Goal: Download file/media

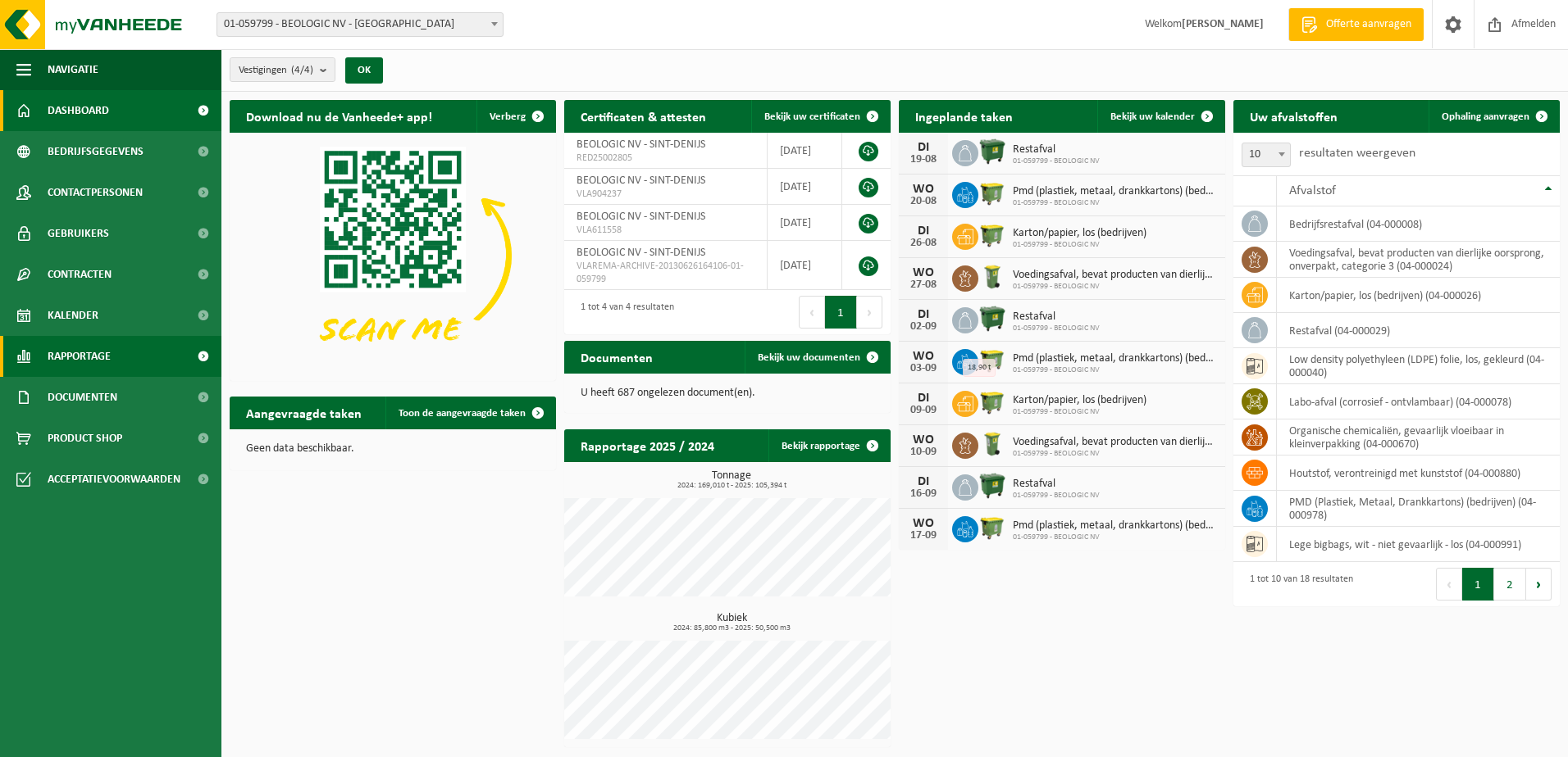
click at [88, 358] on span "Rapportage" at bounding box center [79, 357] width 63 height 41
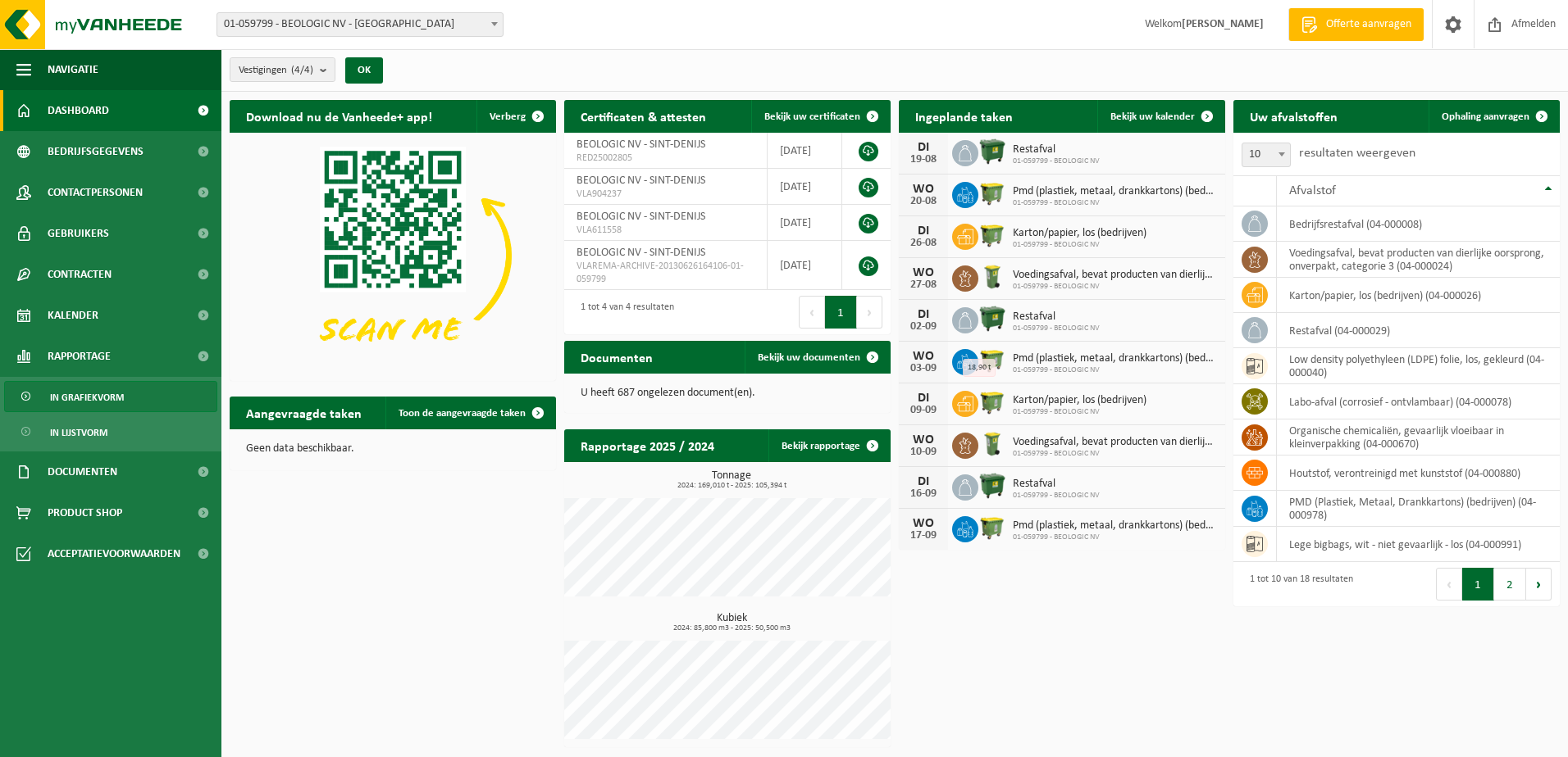
click at [88, 401] on span "In grafiekvorm" at bounding box center [86, 397] width 74 height 31
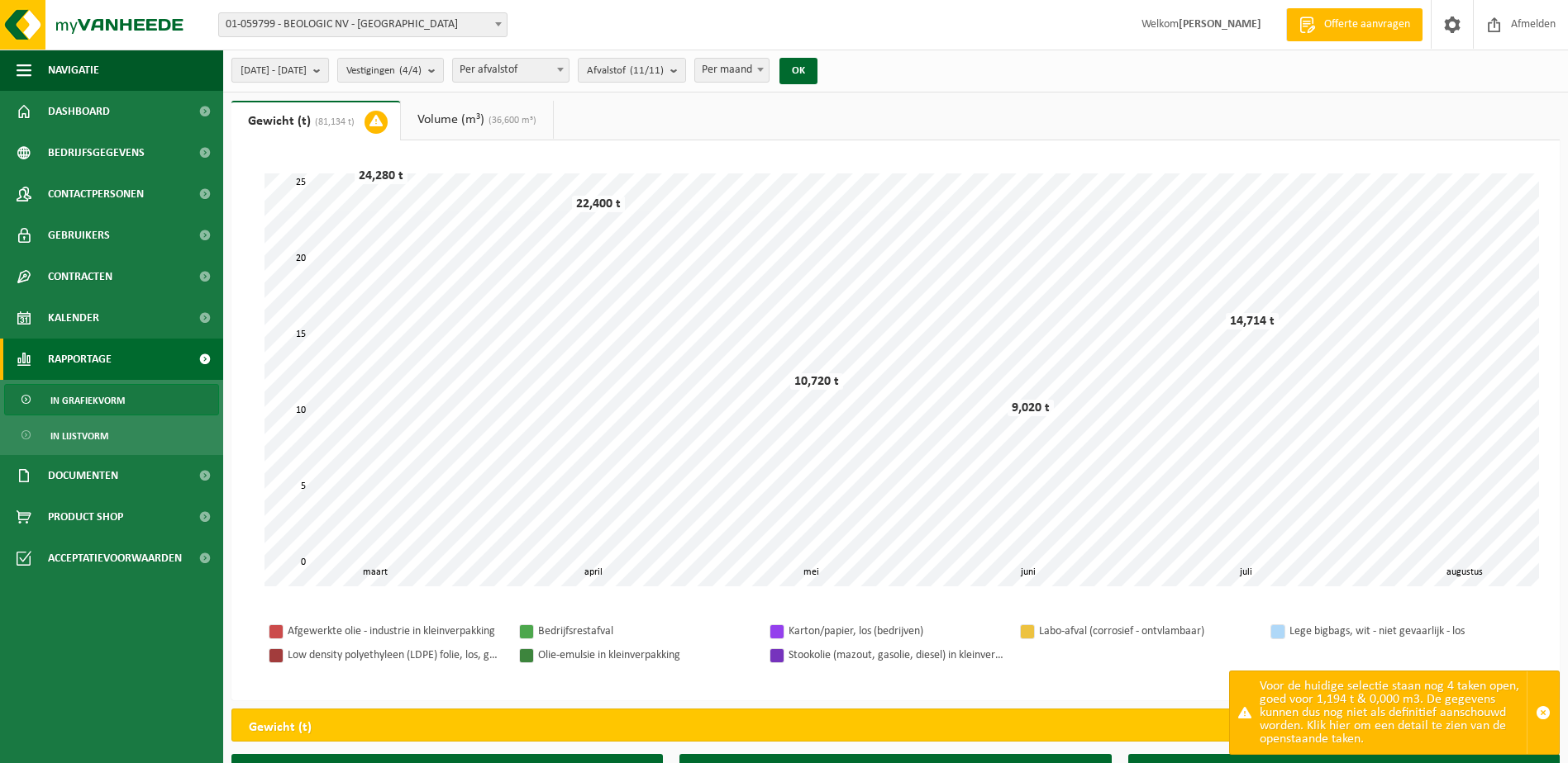
click at [294, 77] on span "2025-03-01 - 2025-08-11" at bounding box center [274, 72] width 66 height 25
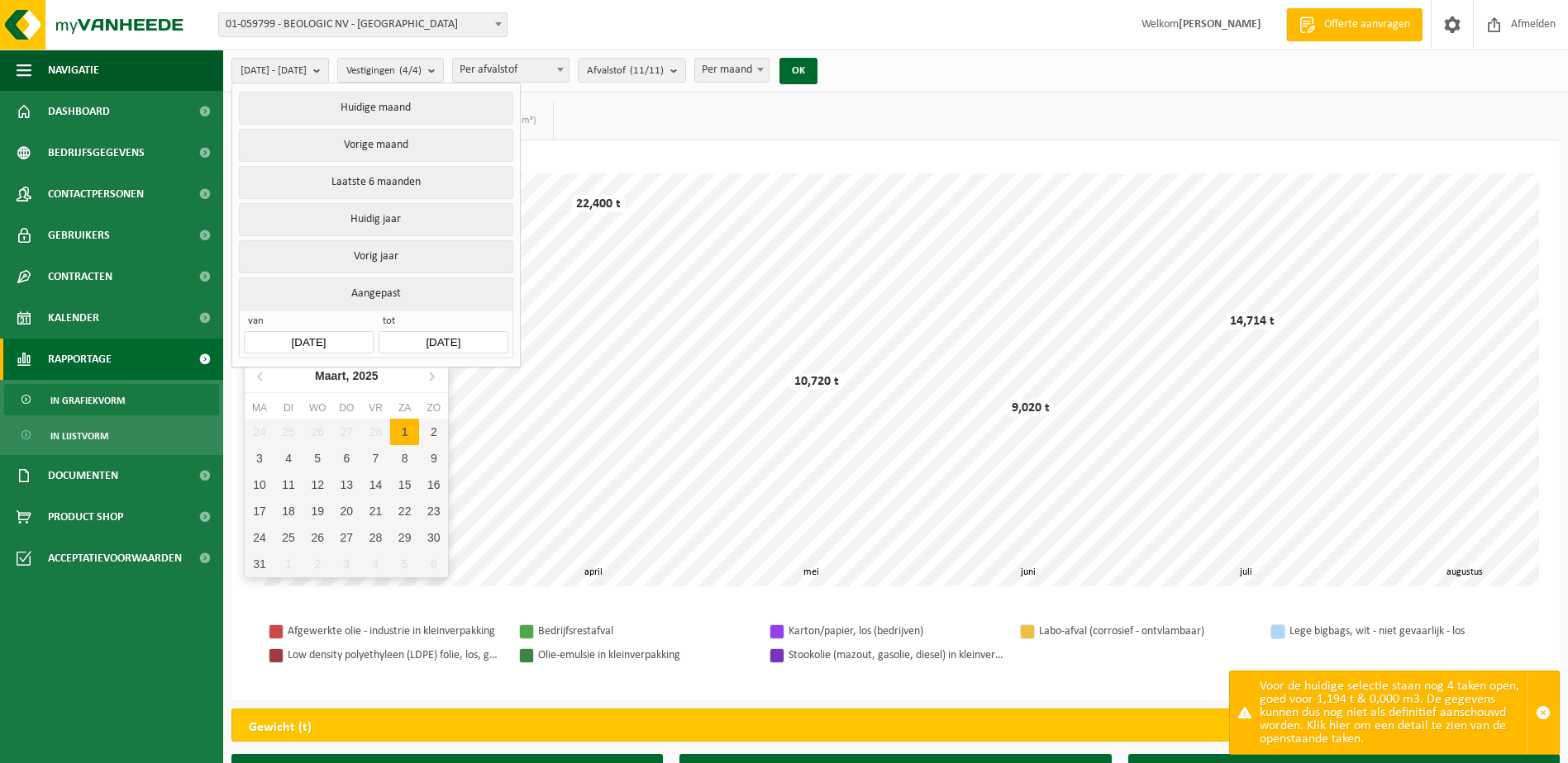
click at [330, 334] on input "2025-03-01" at bounding box center [308, 342] width 129 height 22
click at [261, 376] on icon at bounding box center [261, 376] width 27 height 27
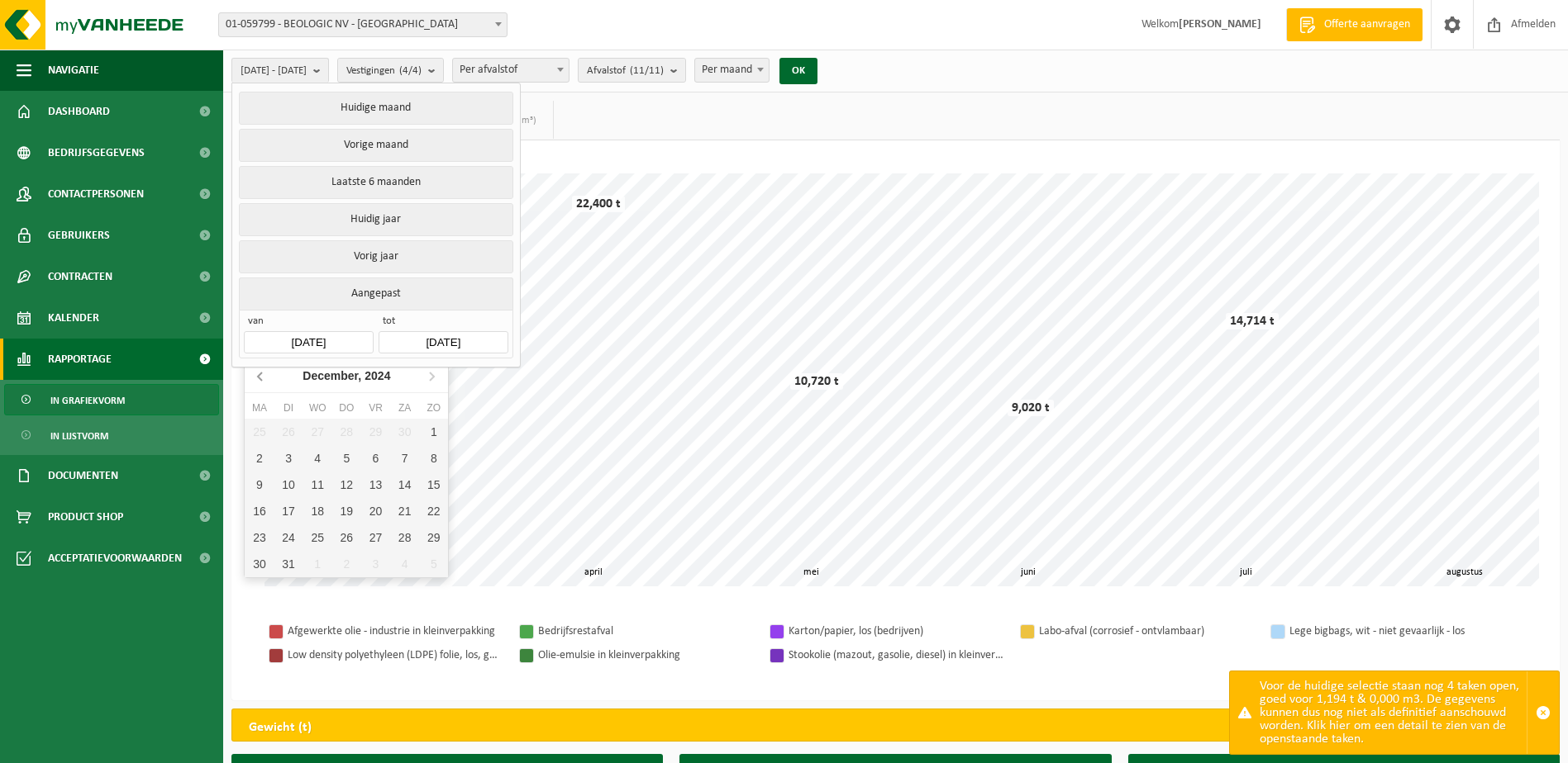
click at [261, 376] on icon at bounding box center [261, 376] width 27 height 27
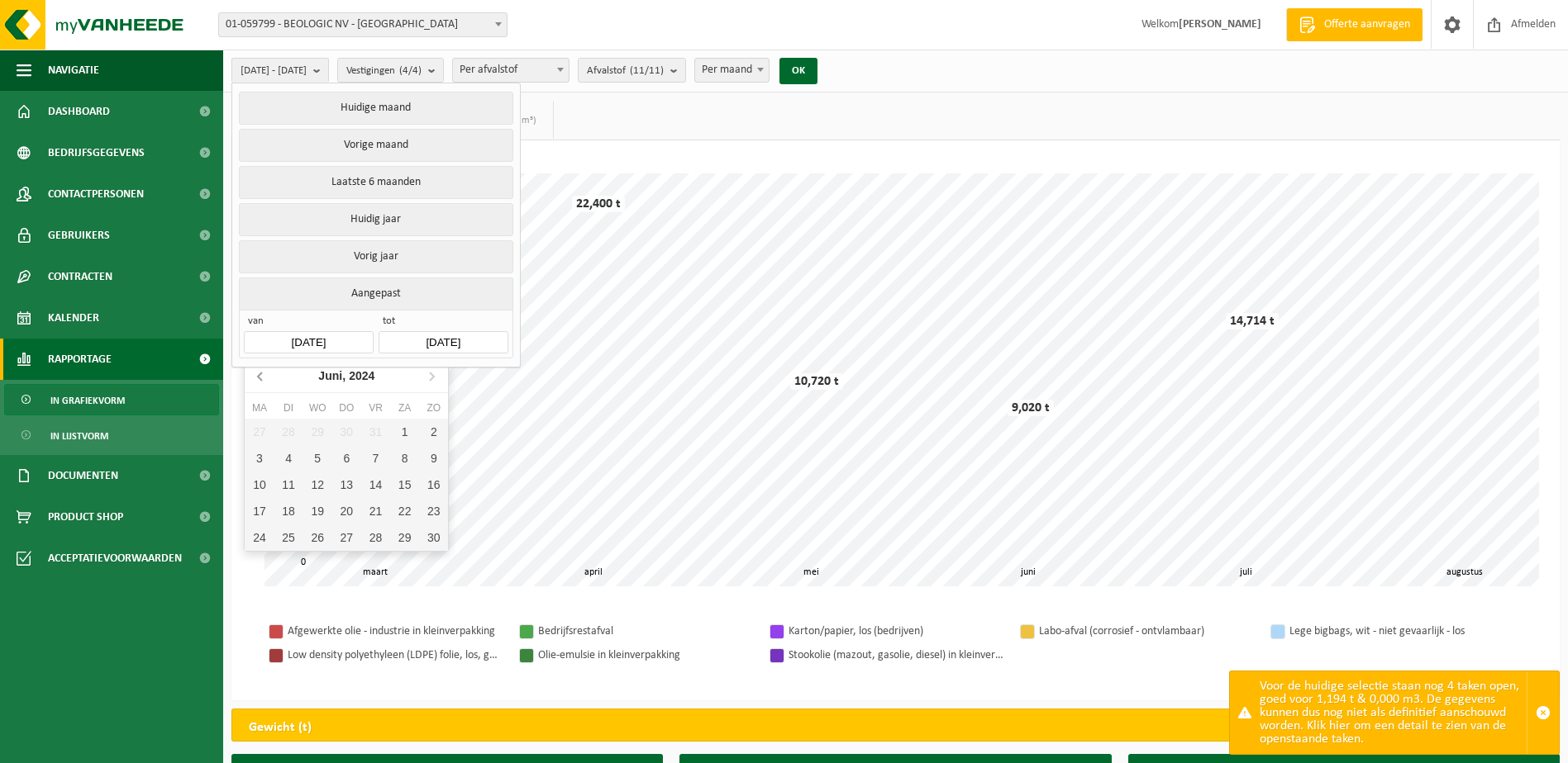
click at [261, 376] on icon at bounding box center [261, 376] width 27 height 27
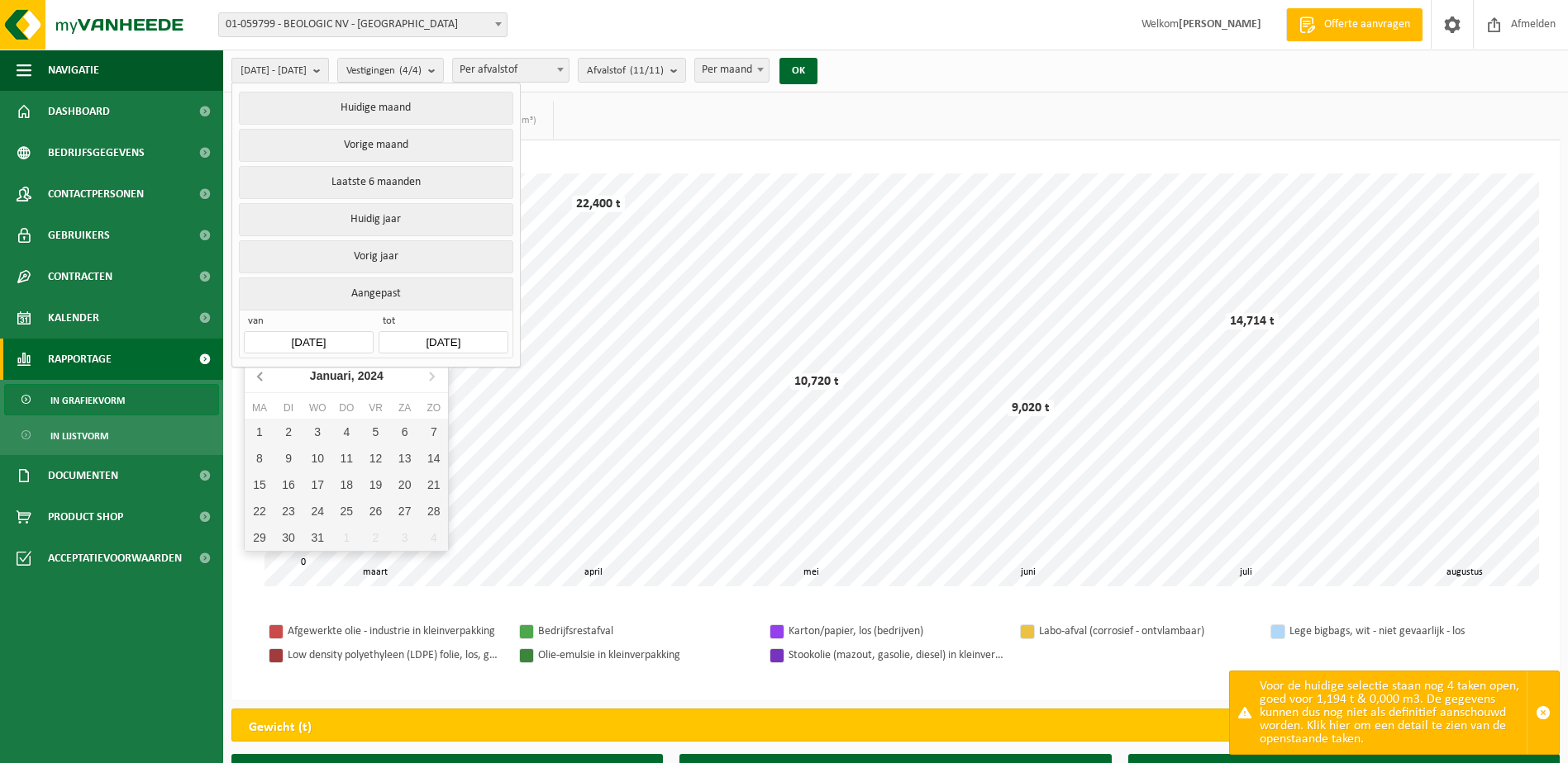
click at [261, 376] on icon at bounding box center [261, 376] width 27 height 27
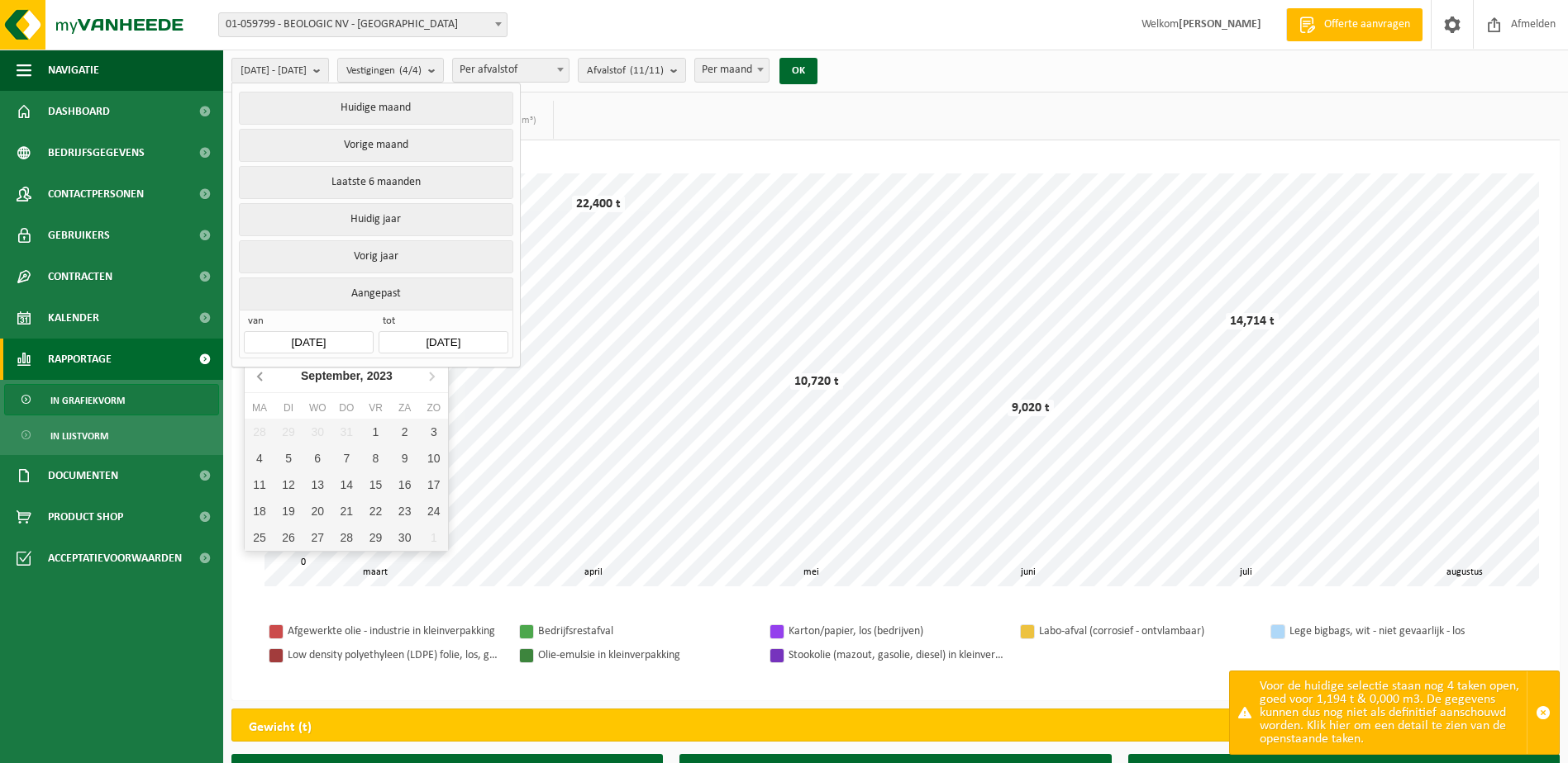
click at [261, 376] on icon at bounding box center [261, 376] width 27 height 27
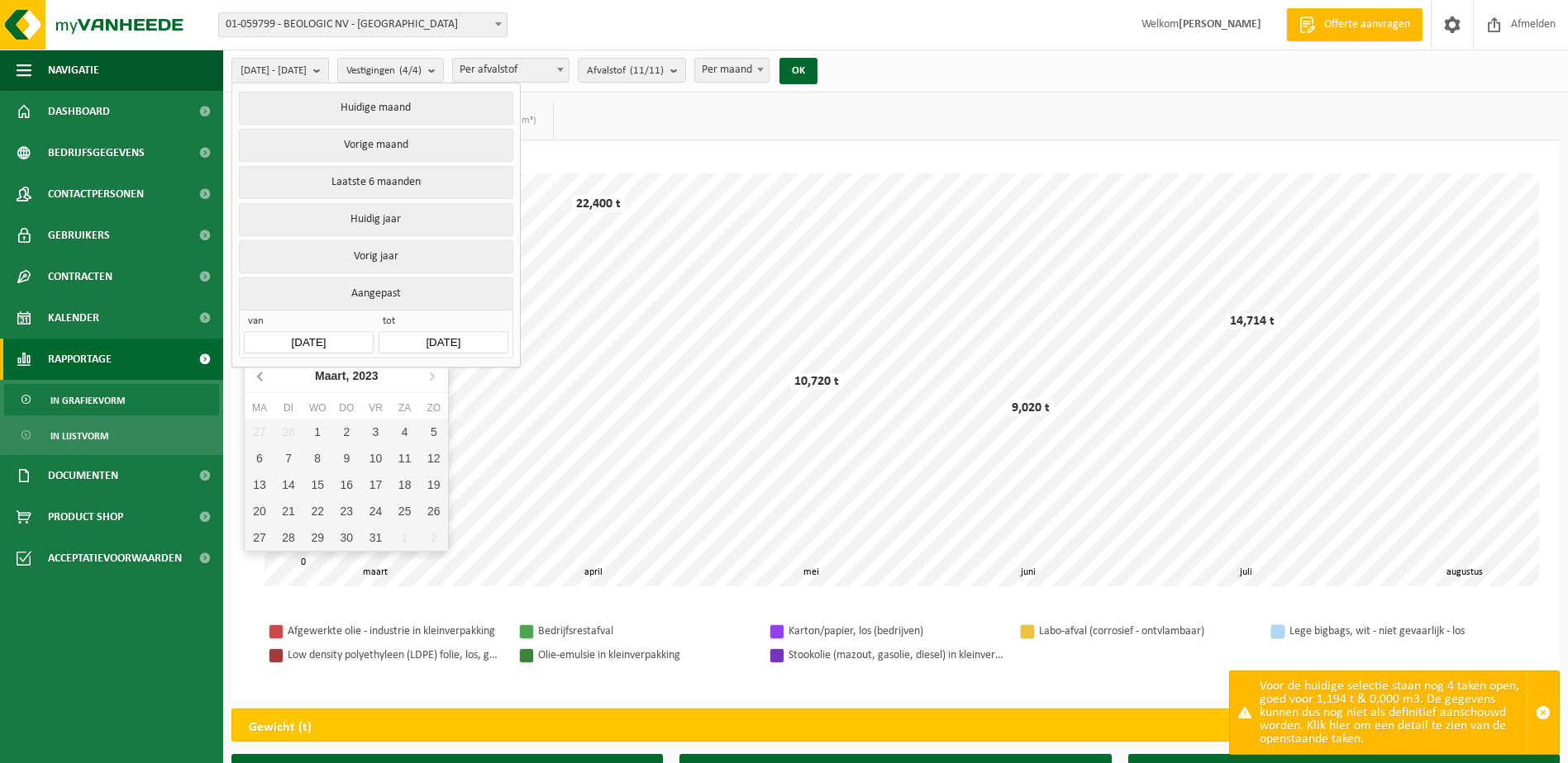
click at [261, 376] on icon at bounding box center [261, 376] width 27 height 27
click at [439, 435] on div "1" at bounding box center [433, 432] width 29 height 27
type input "[DATE]"
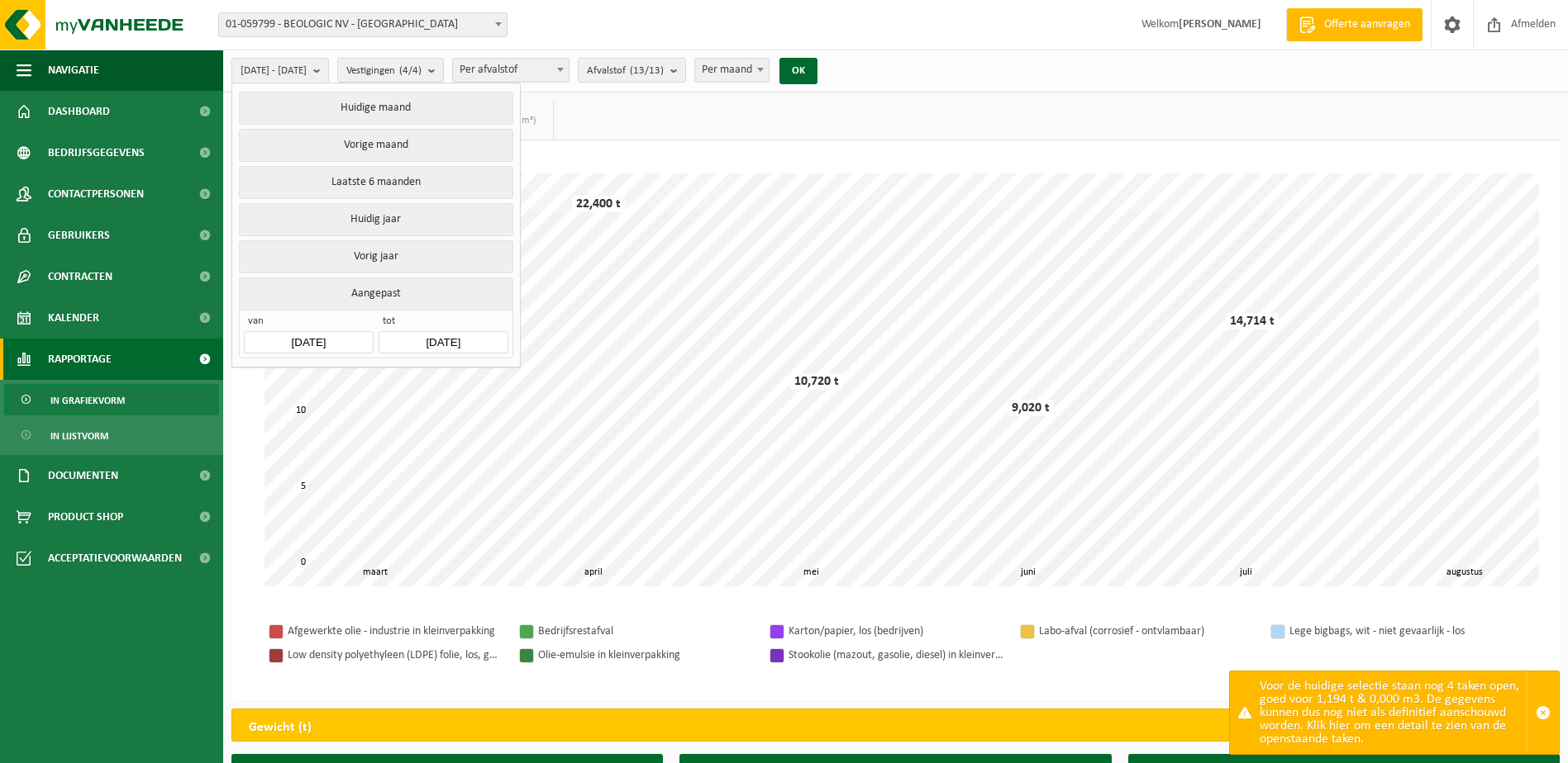
click at [429, 334] on input "2025-08-11" at bounding box center [443, 342] width 129 height 22
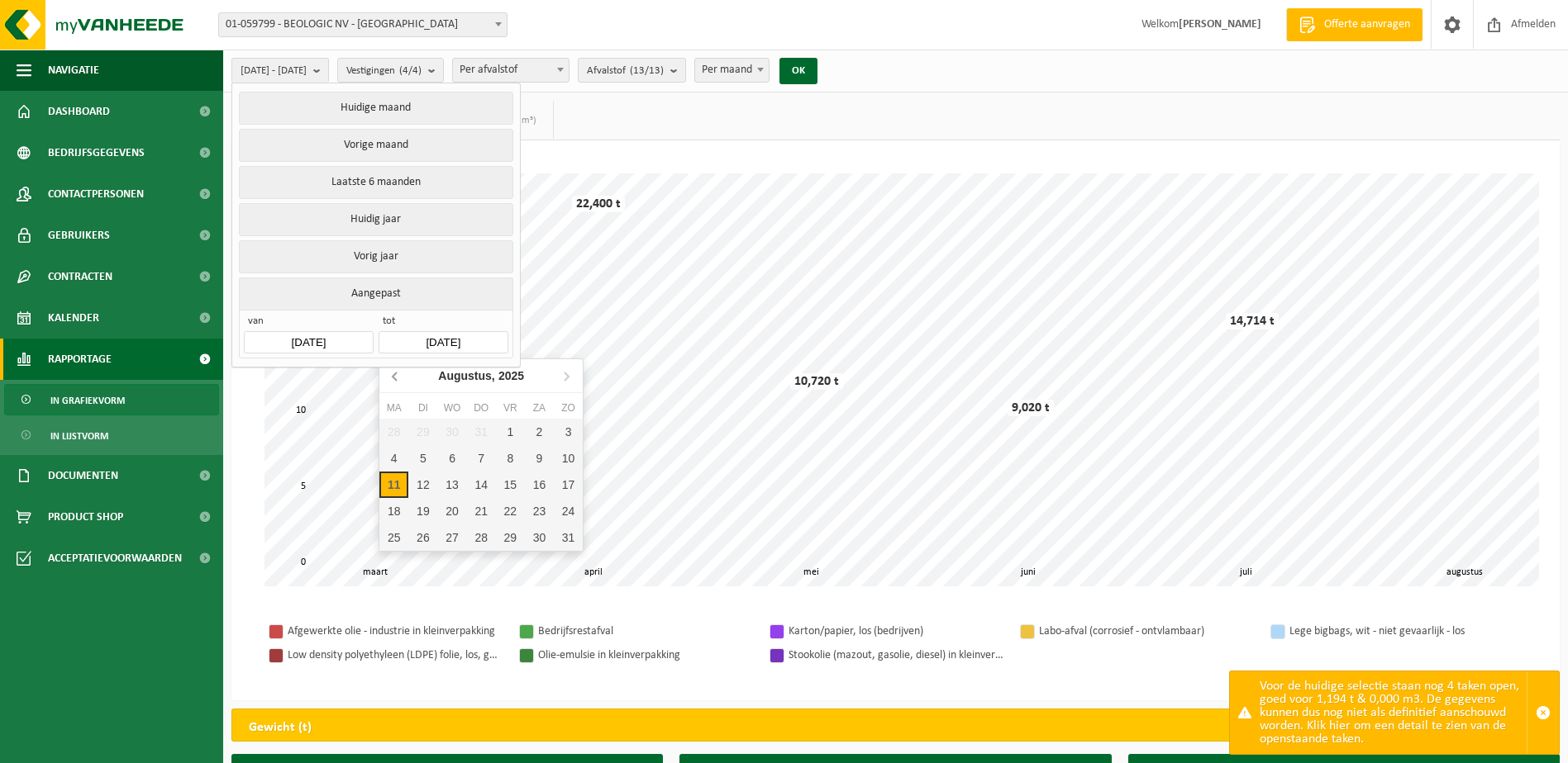
click at [385, 377] on icon at bounding box center [396, 376] width 27 height 27
click at [386, 377] on icon at bounding box center [396, 376] width 27 height 27
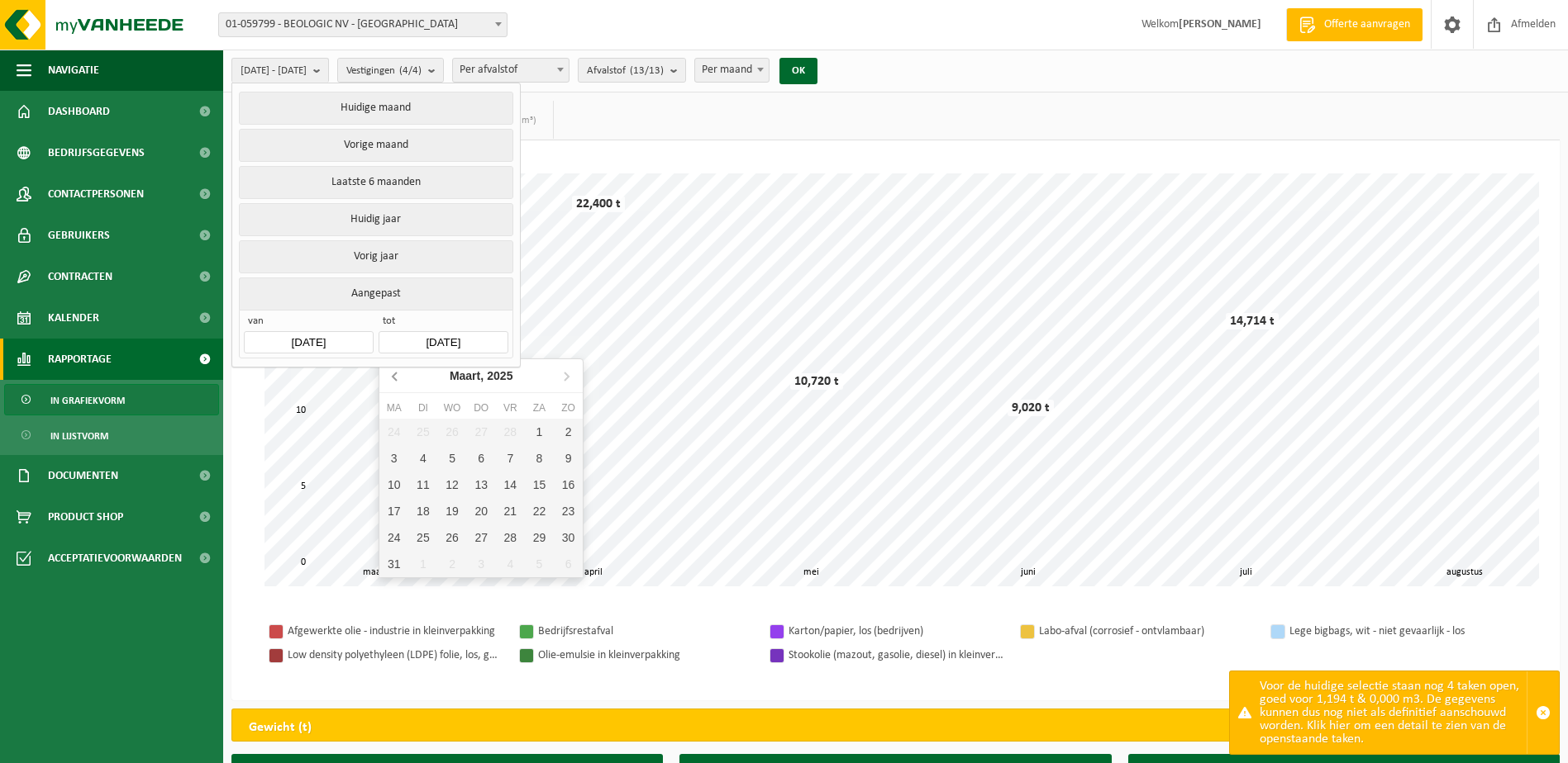
click at [386, 377] on icon at bounding box center [396, 376] width 27 height 27
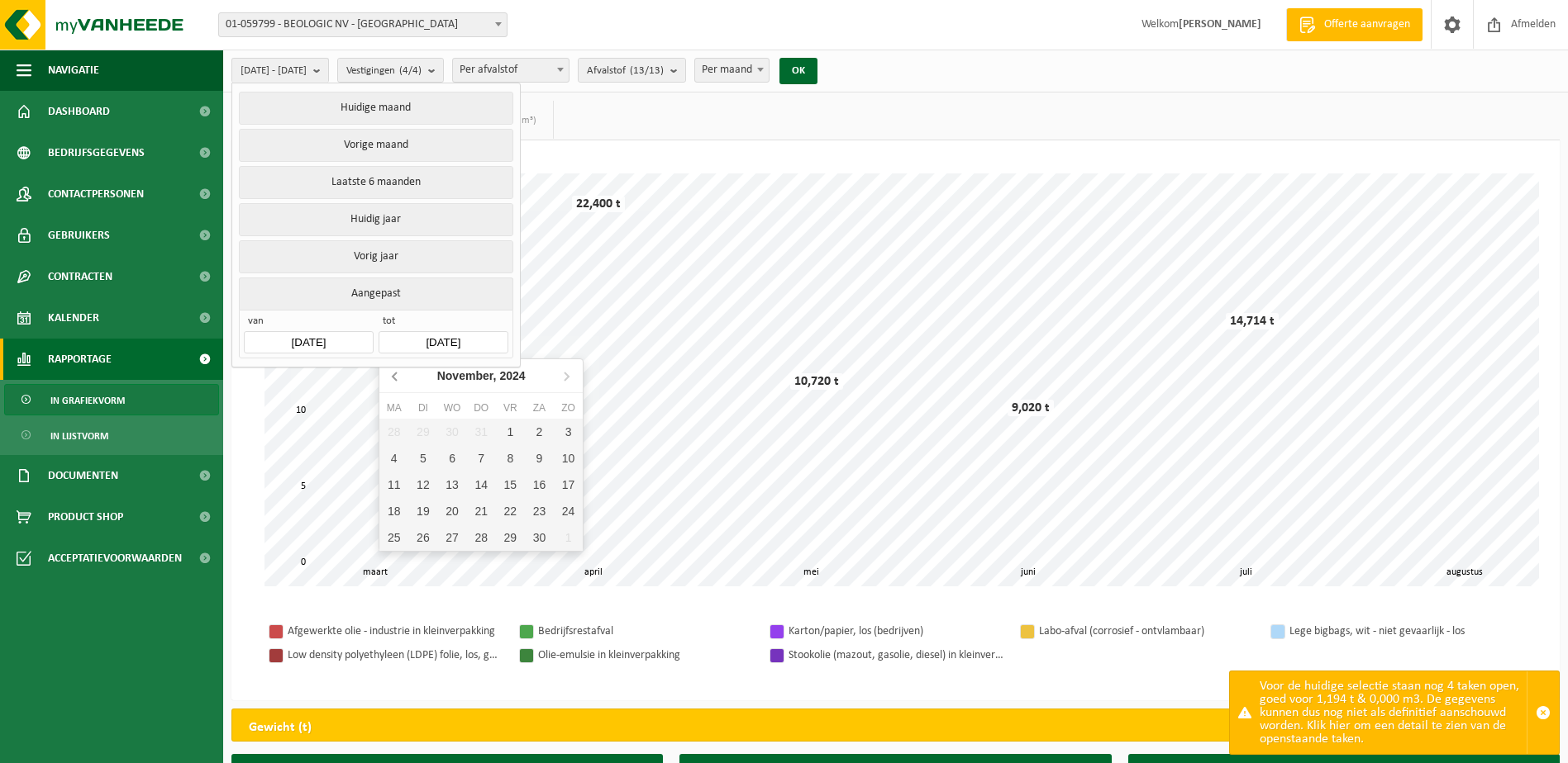
click at [386, 377] on icon at bounding box center [396, 376] width 27 height 27
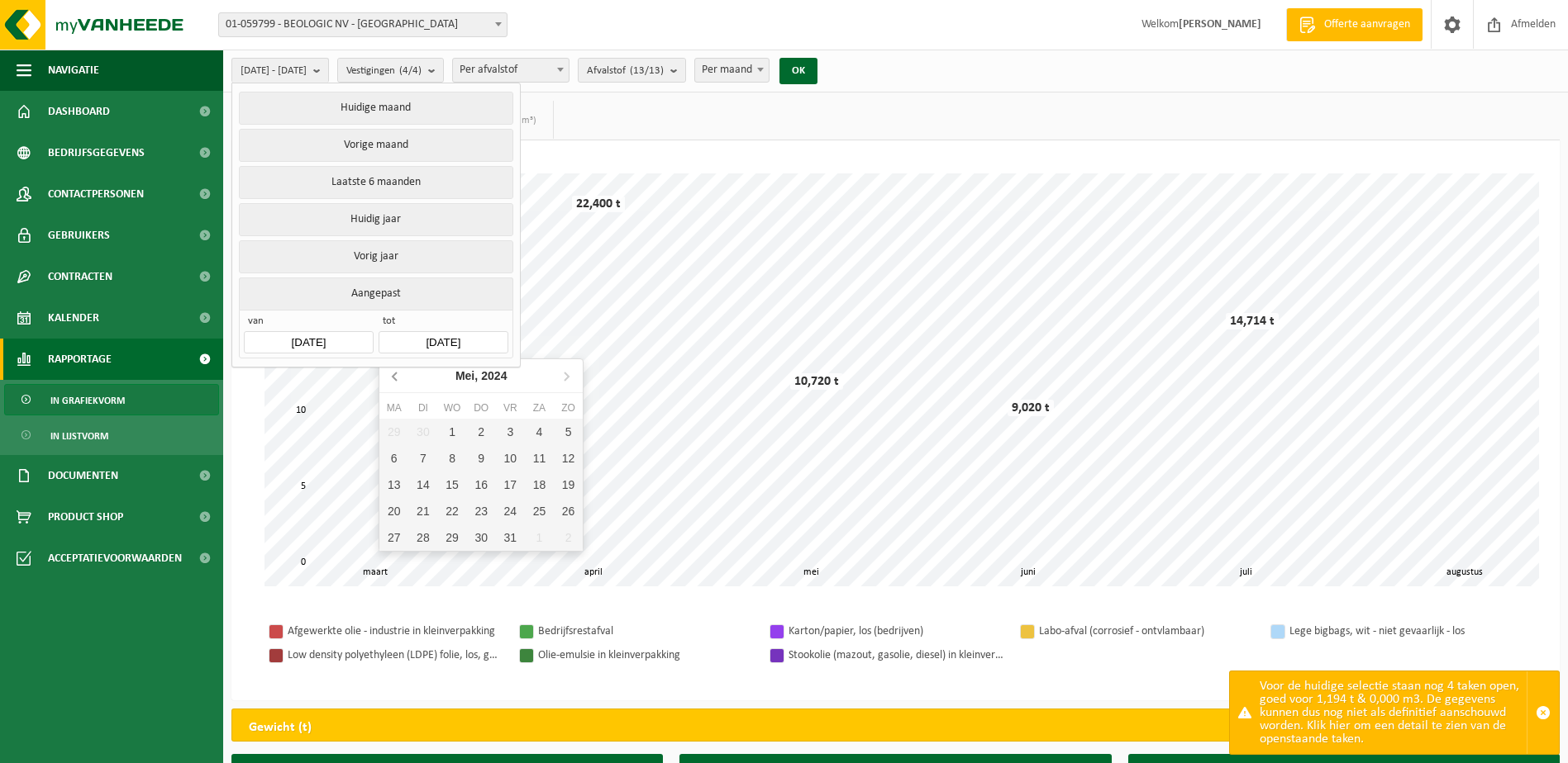
click at [386, 377] on icon at bounding box center [396, 376] width 27 height 27
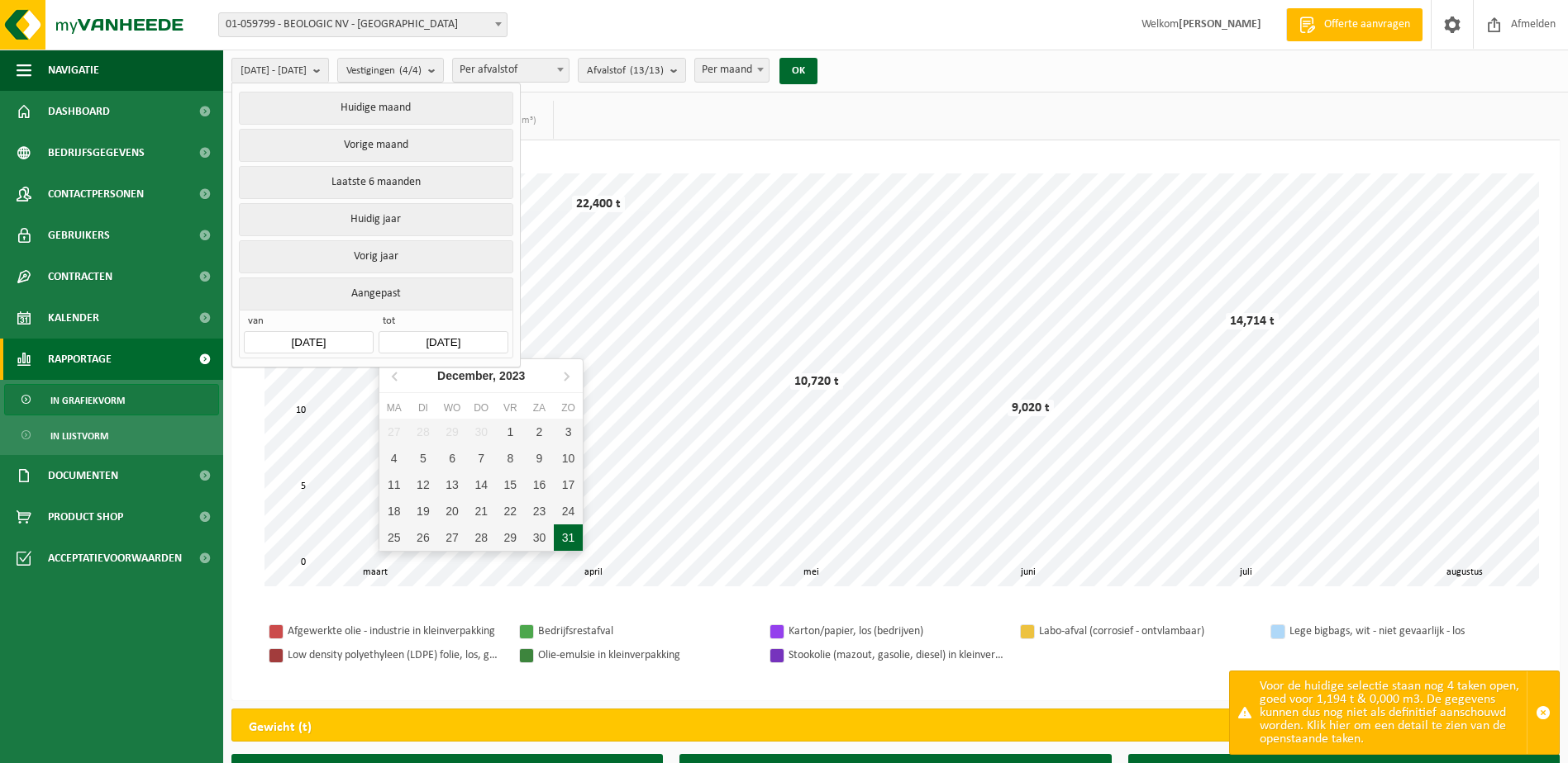
click at [567, 532] on div "31" at bounding box center [568, 538] width 29 height 27
type input "[DATE]"
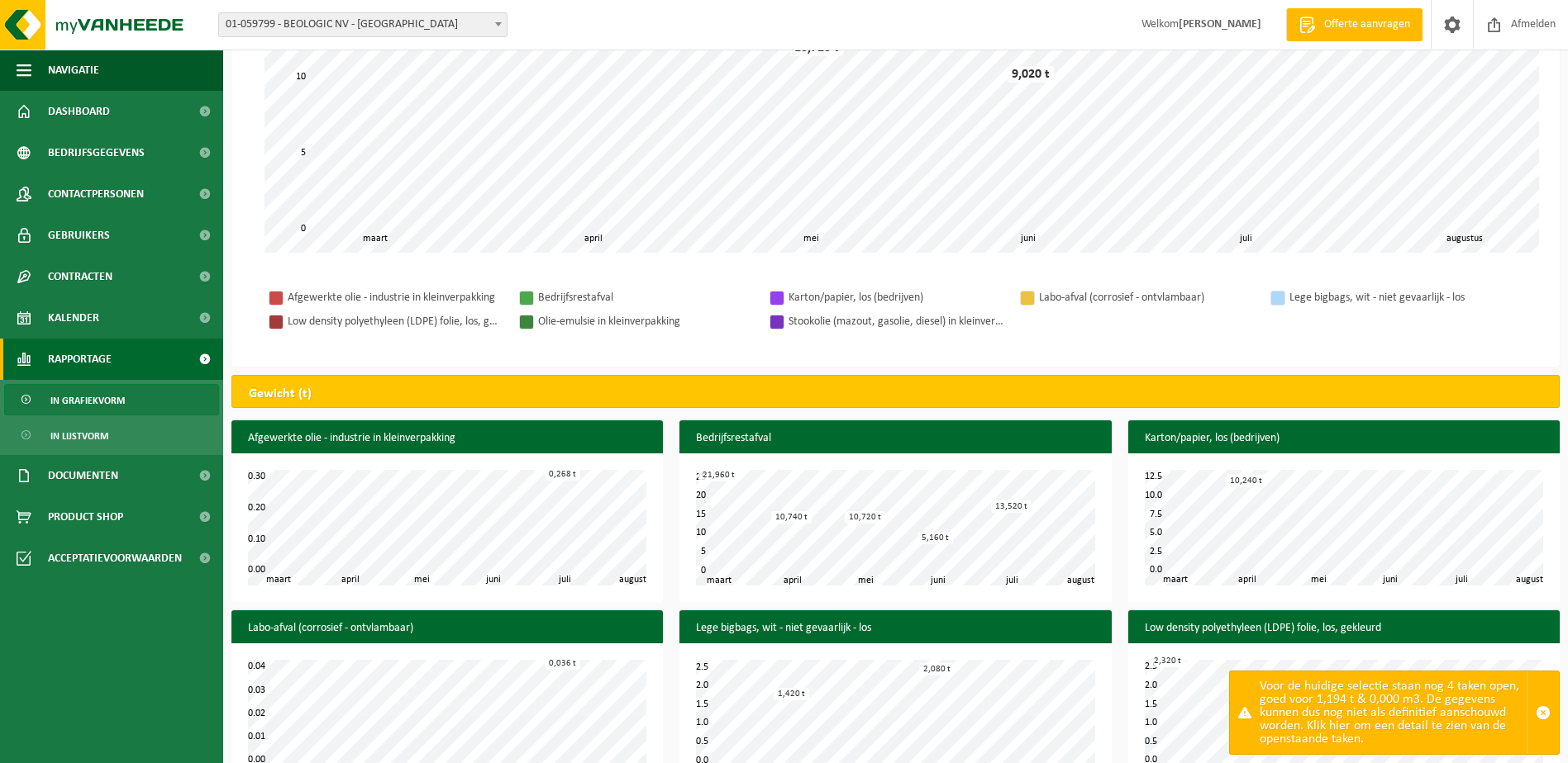
scroll to position [496, 0]
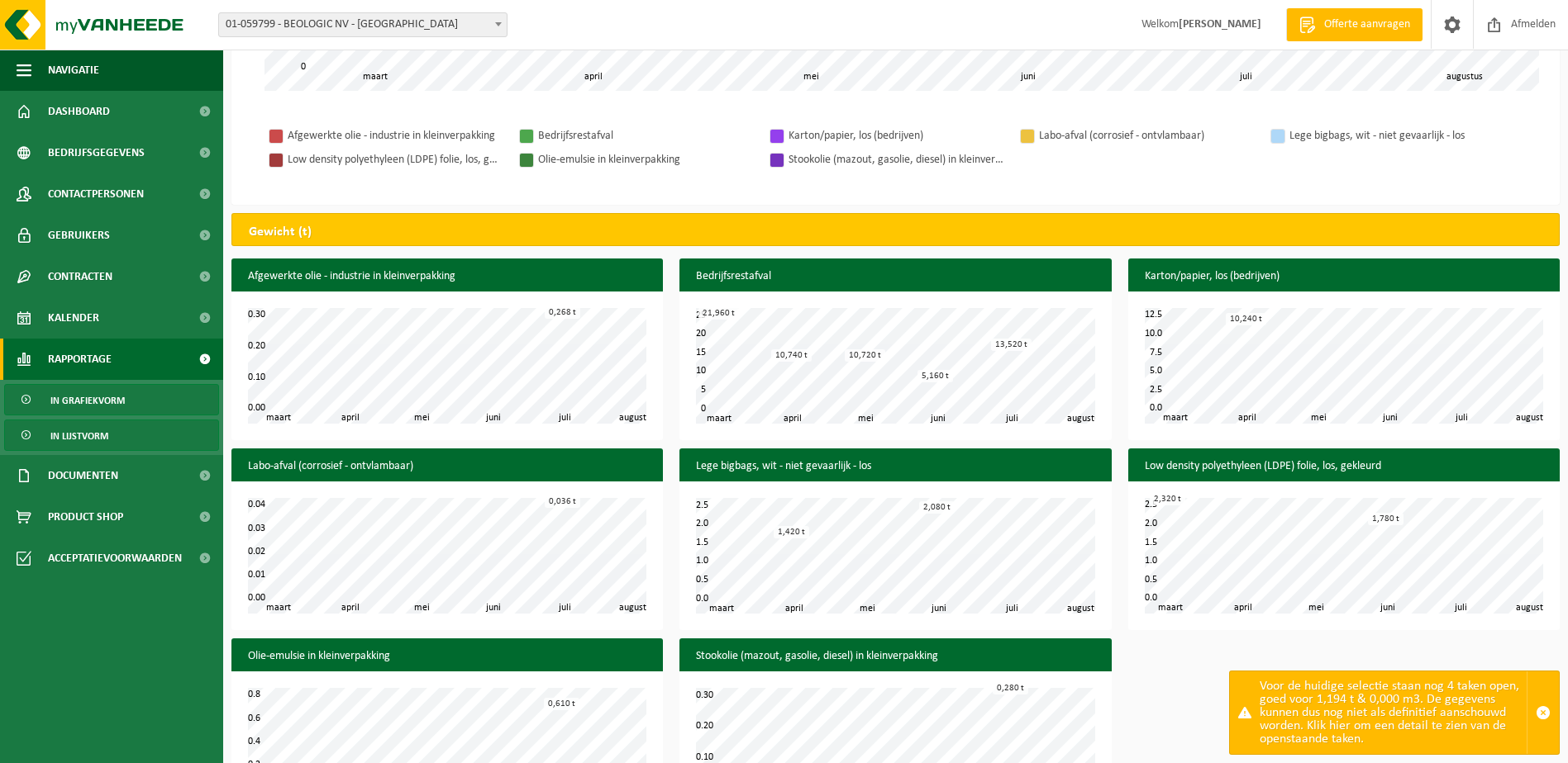
click at [93, 432] on span "In lijstvorm" at bounding box center [79, 436] width 58 height 31
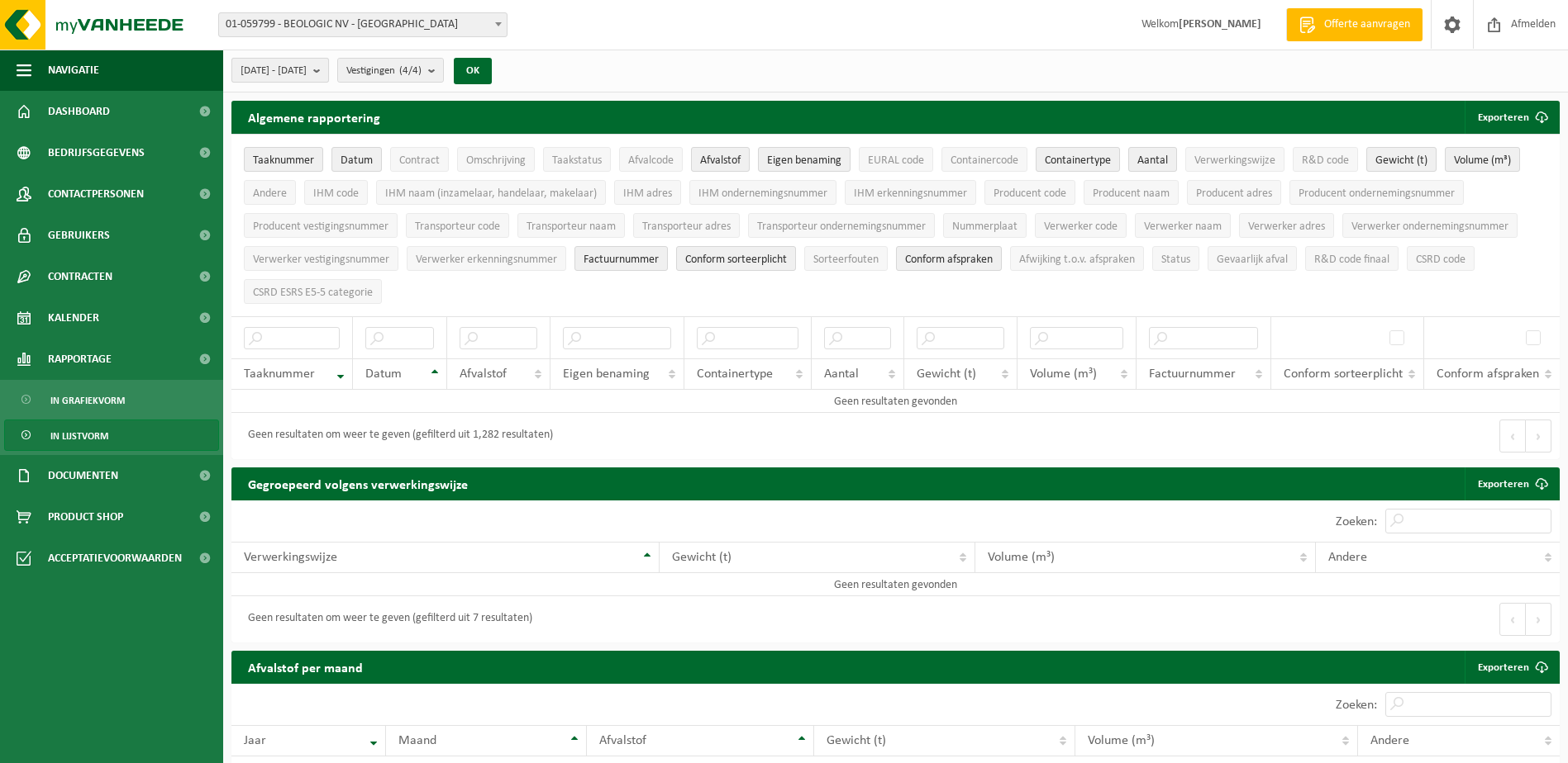
click at [273, 78] on span "[DATE] - [DATE]" at bounding box center [274, 72] width 66 height 25
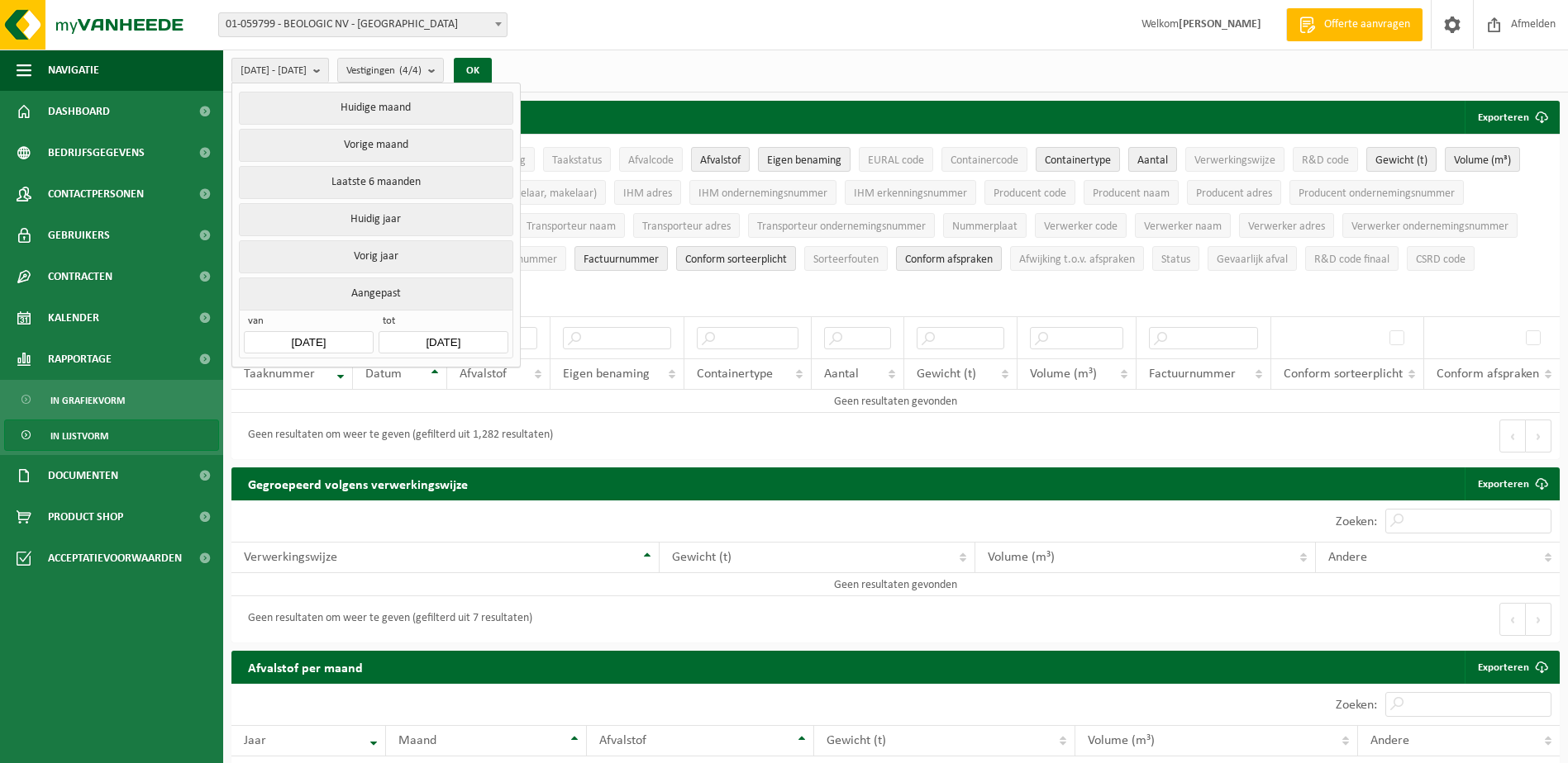
click at [303, 337] on input "[DATE]" at bounding box center [308, 342] width 129 height 22
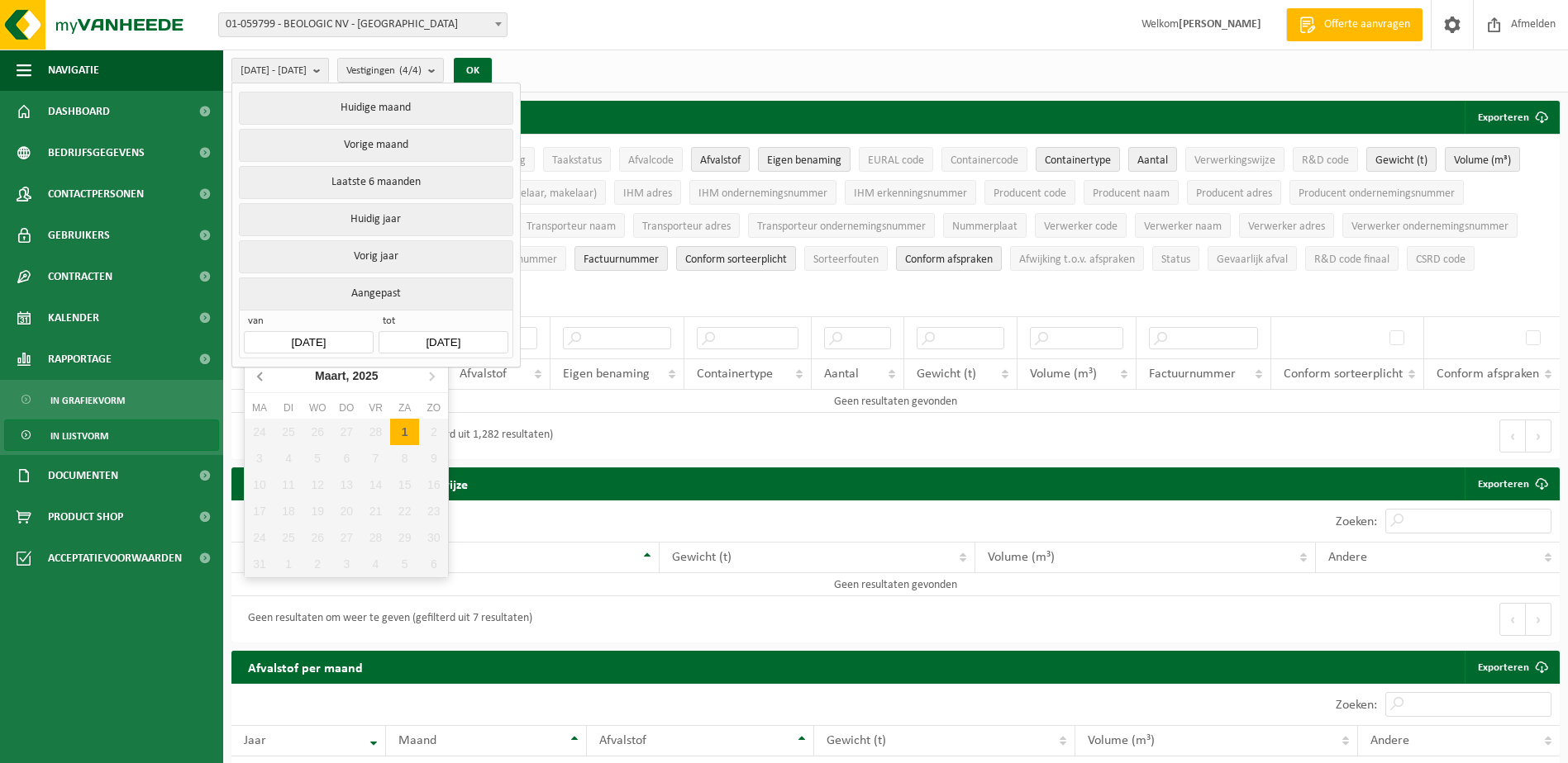
click at [262, 377] on icon at bounding box center [261, 376] width 27 height 27
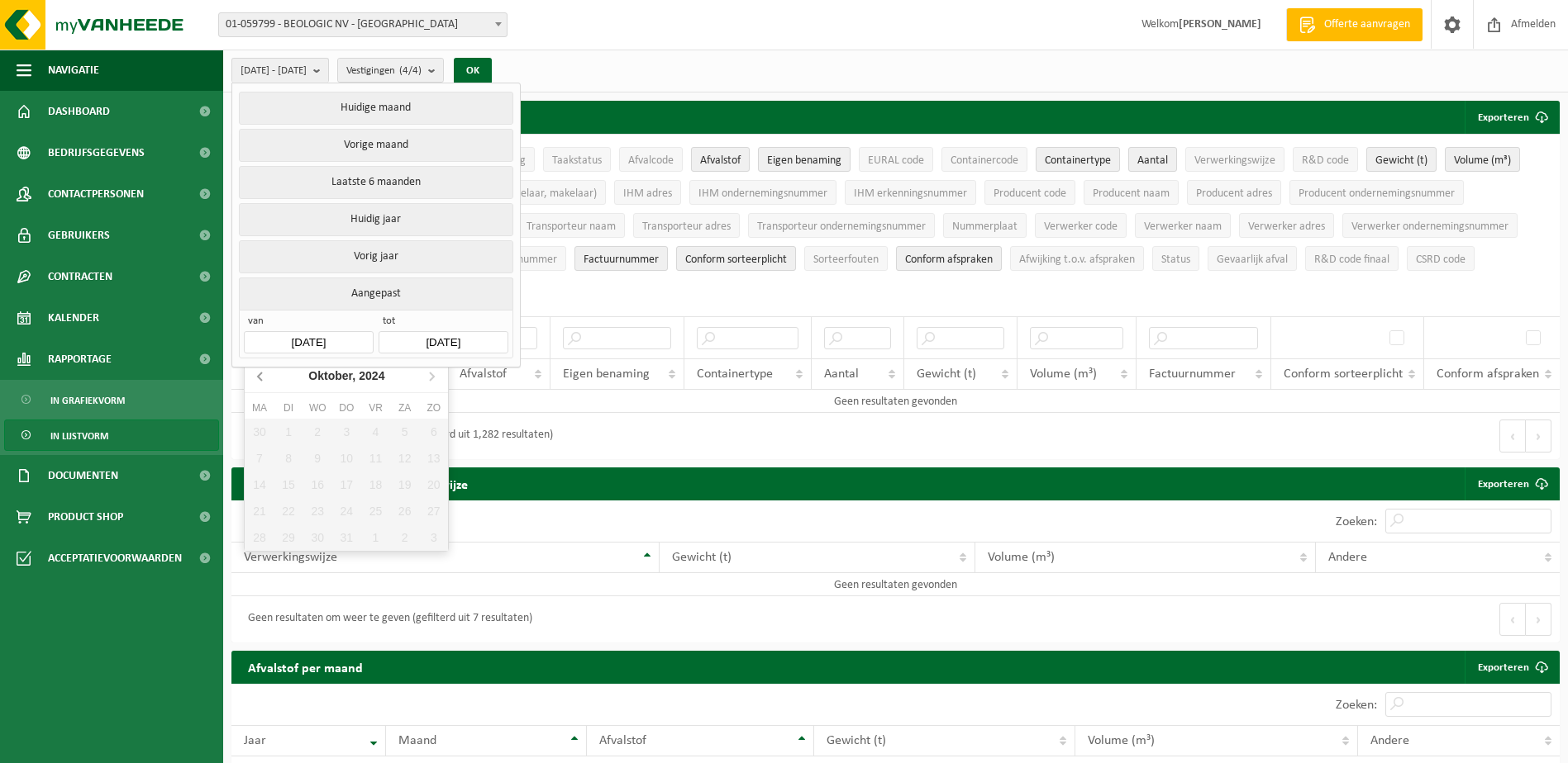
click at [262, 377] on icon at bounding box center [261, 376] width 27 height 27
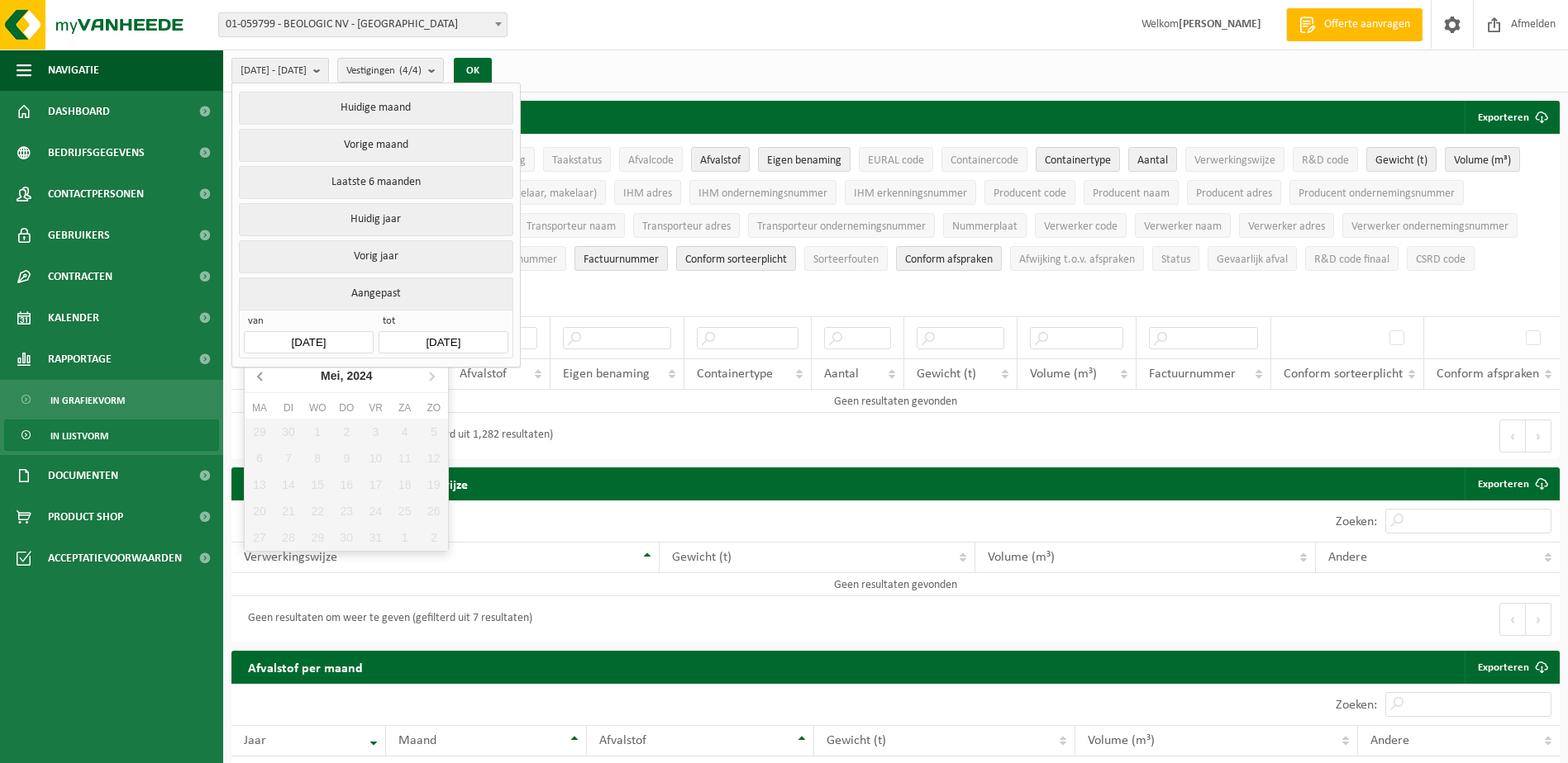
click at [262, 377] on icon at bounding box center [261, 376] width 27 height 27
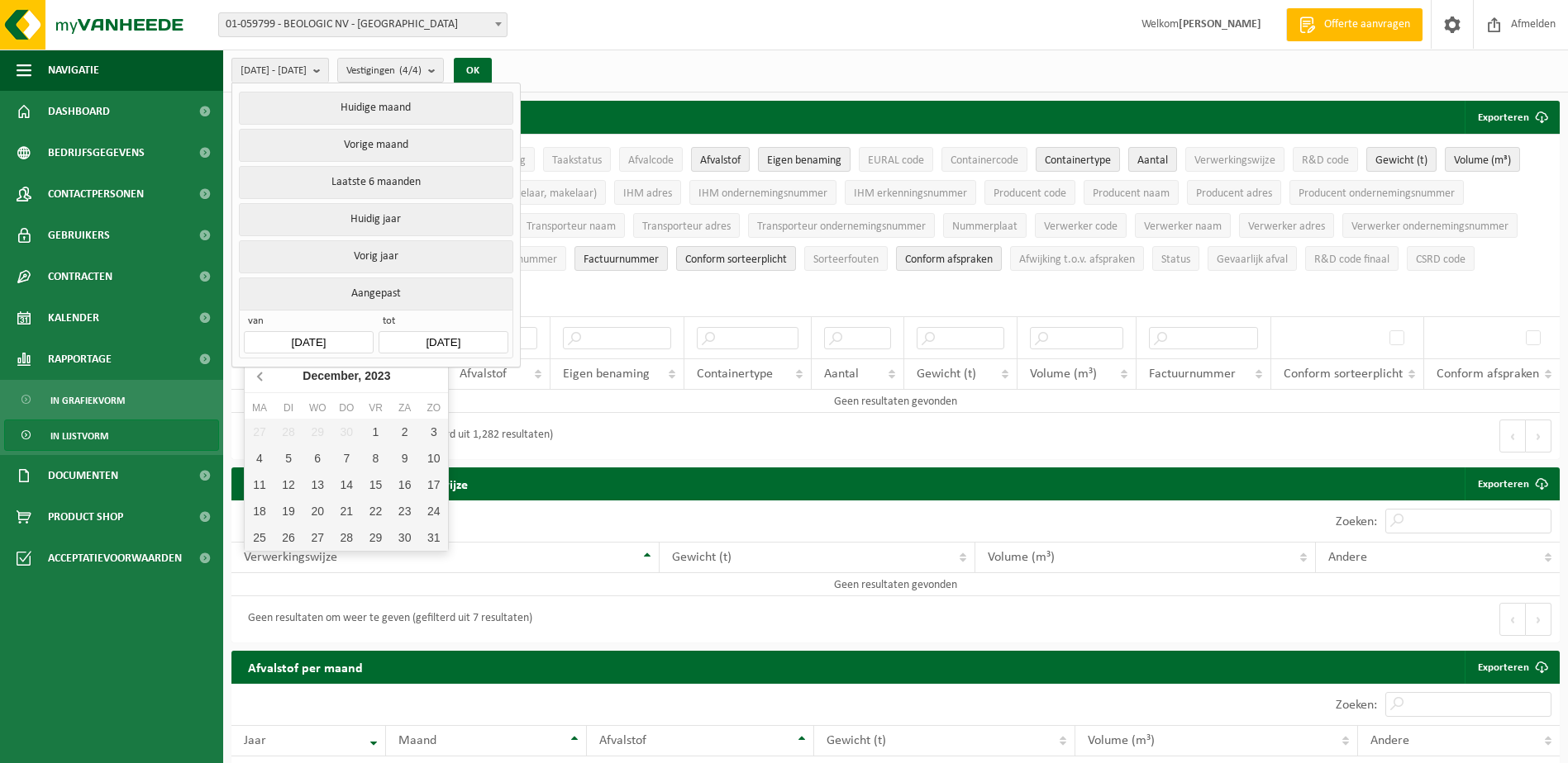
click at [262, 377] on icon at bounding box center [261, 376] width 27 height 27
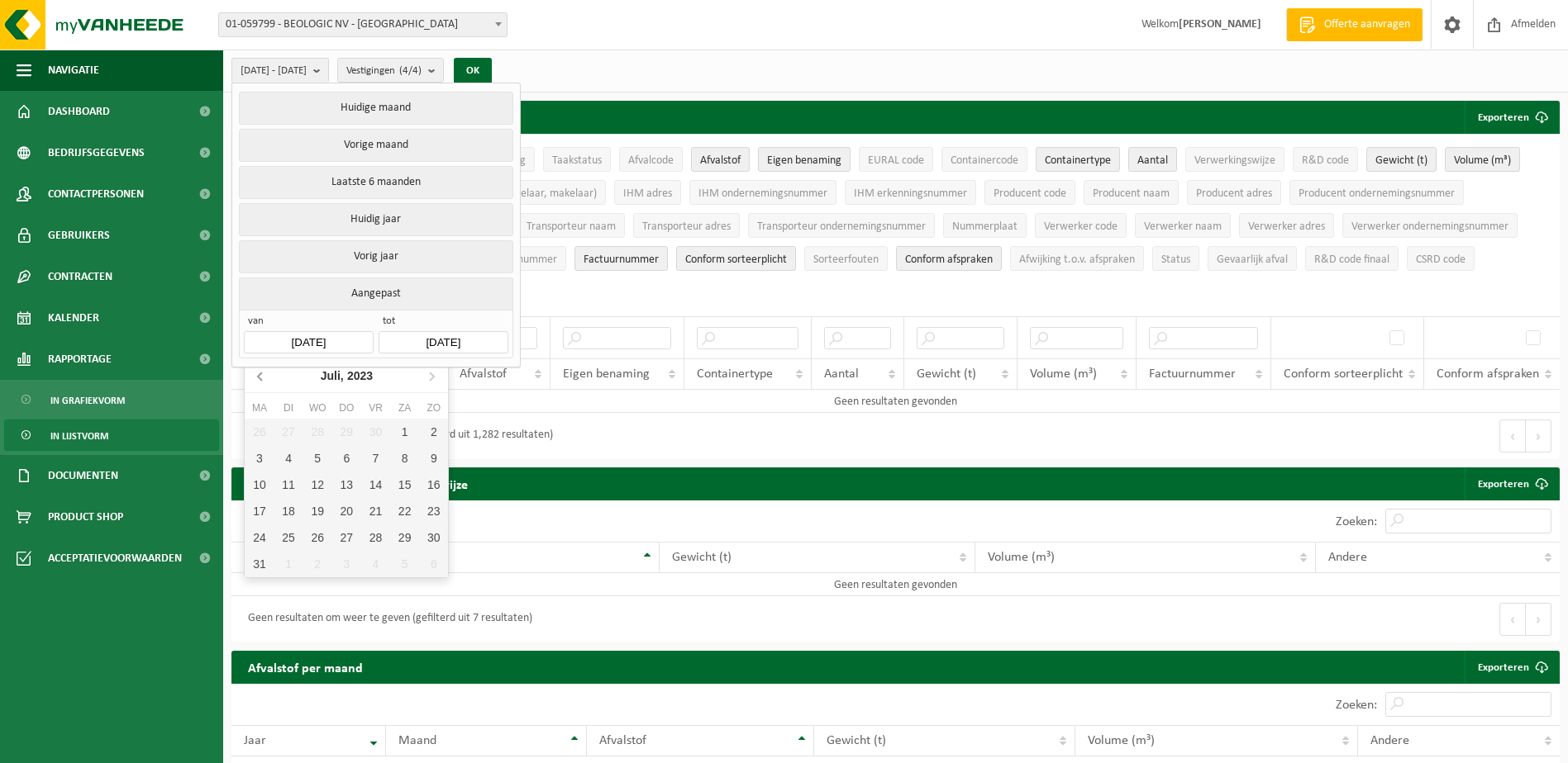
click at [262, 377] on icon at bounding box center [261, 376] width 27 height 27
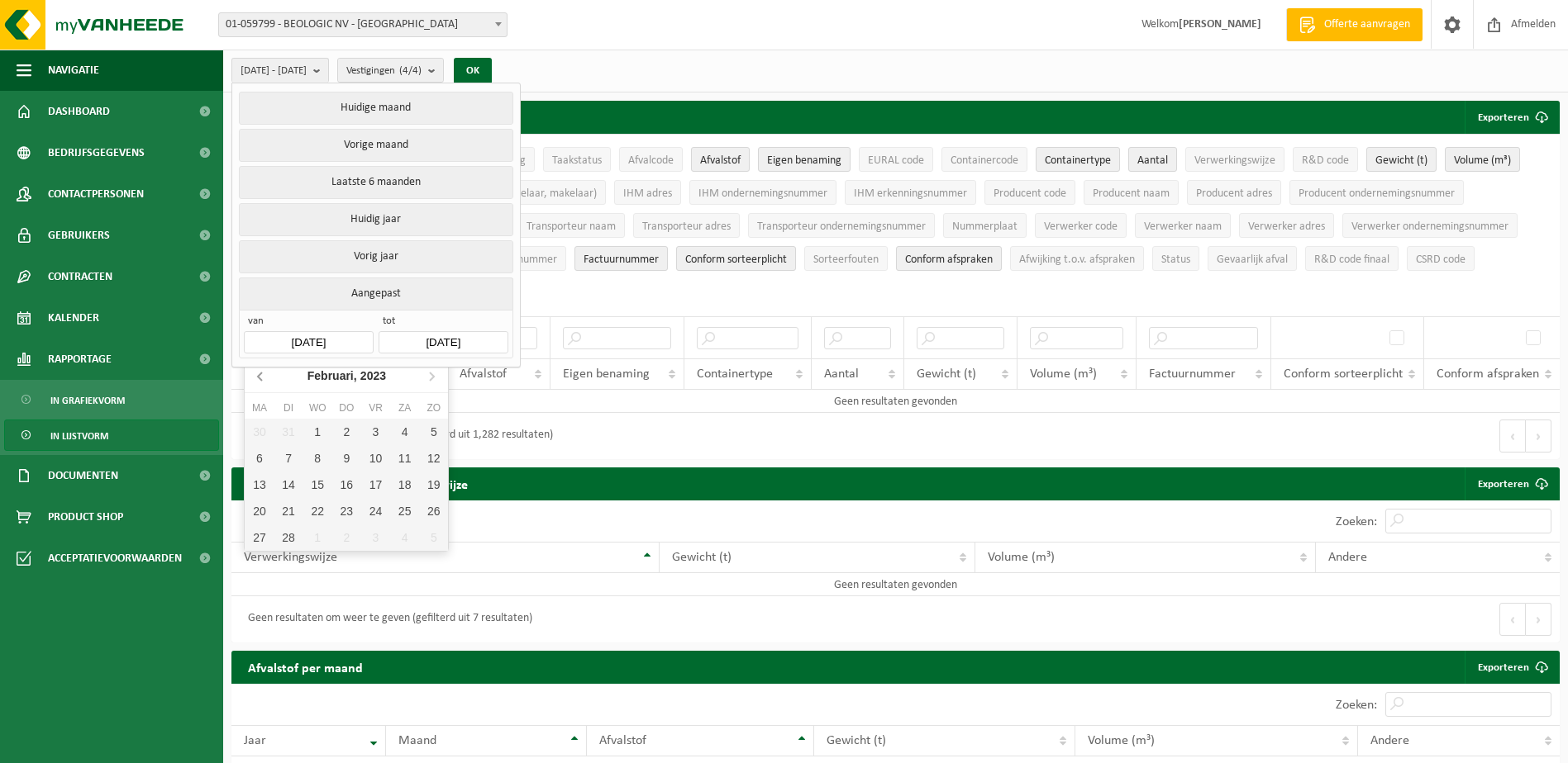
click at [262, 377] on icon at bounding box center [261, 376] width 27 height 27
click at [427, 437] on div "1" at bounding box center [433, 432] width 29 height 27
type input "[DATE]"
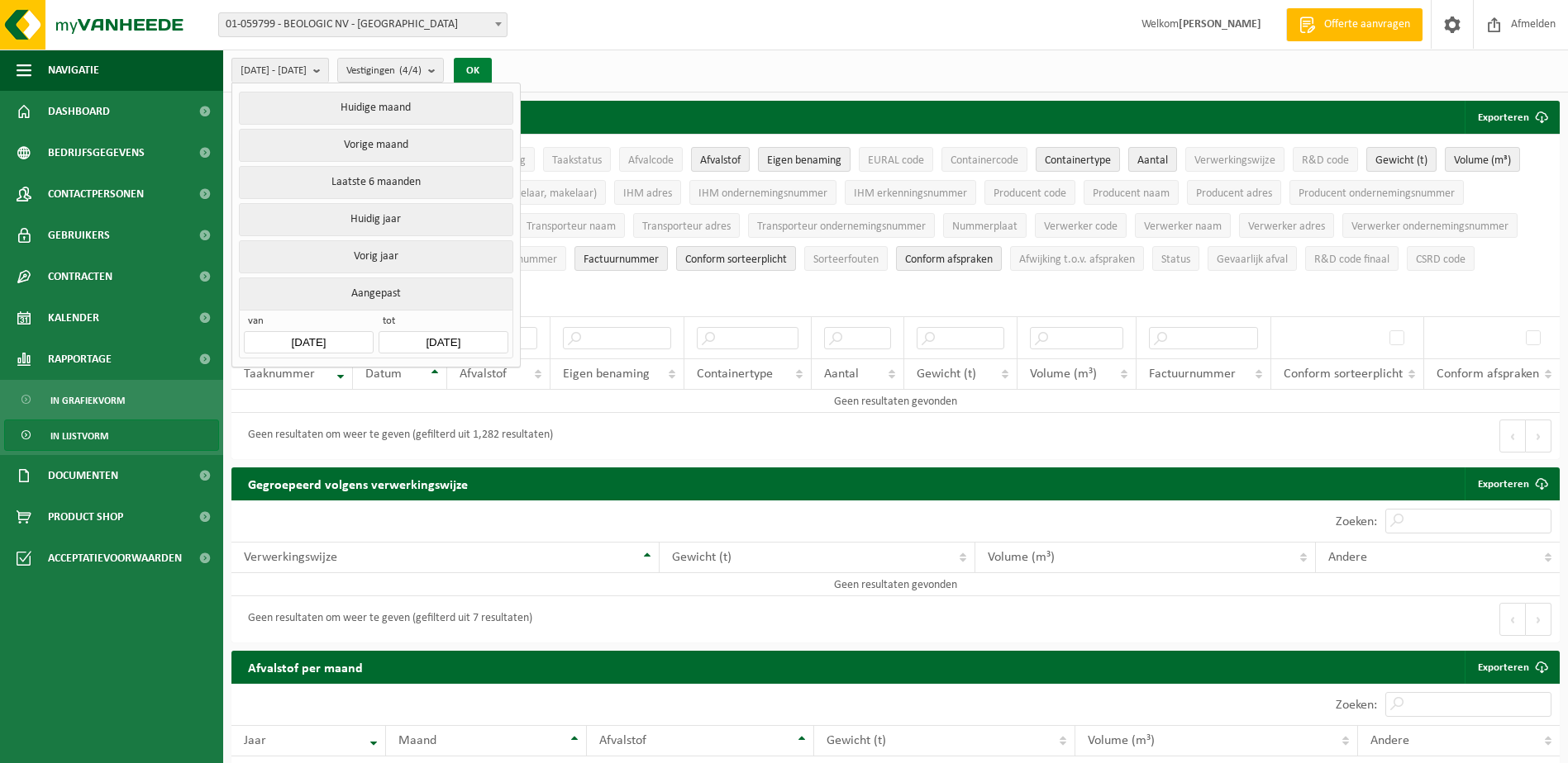
click at [492, 68] on button "OK" at bounding box center [473, 72] width 38 height 27
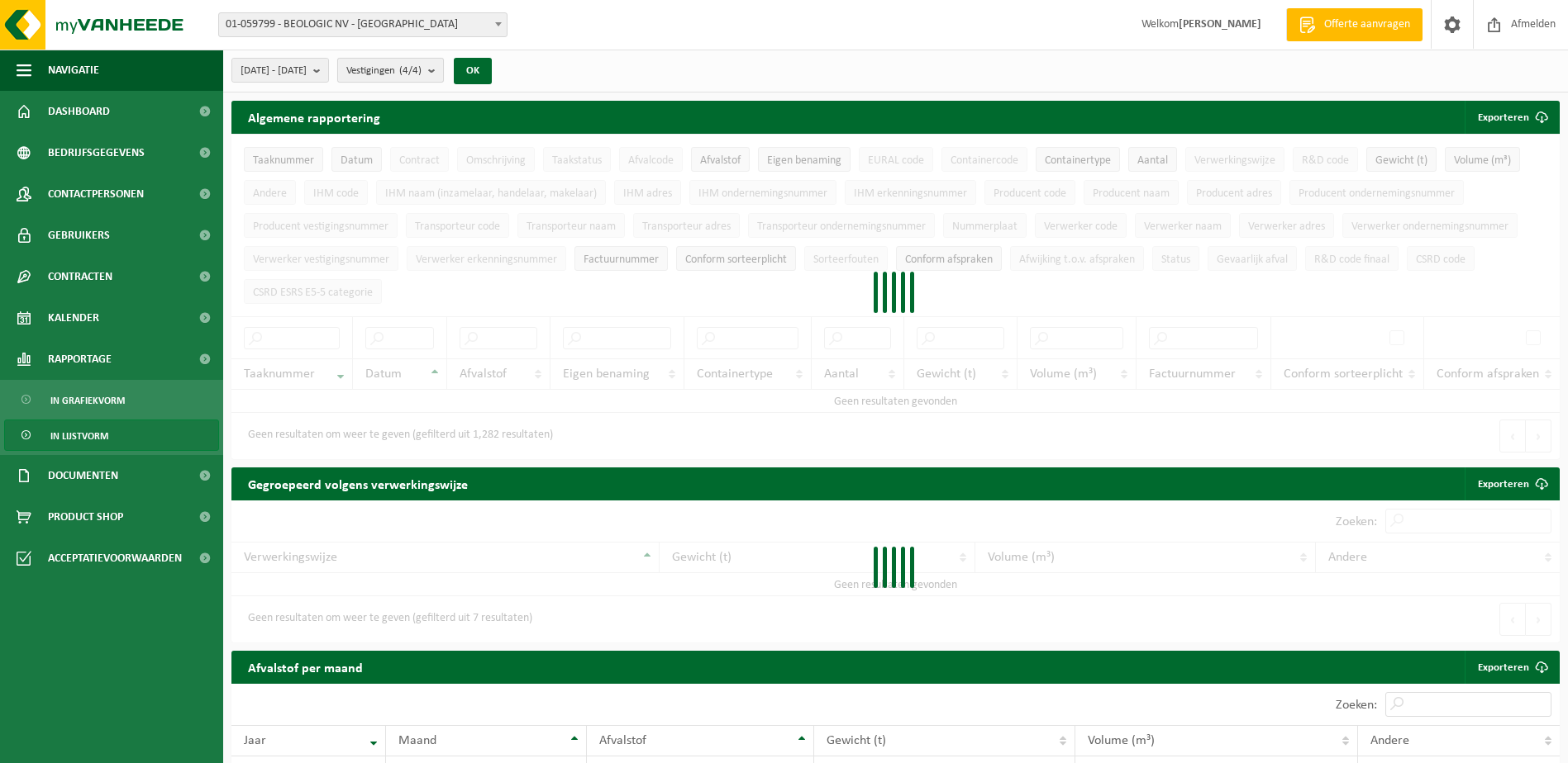
click at [422, 65] on count "(4/4)" at bounding box center [410, 71] width 22 height 11
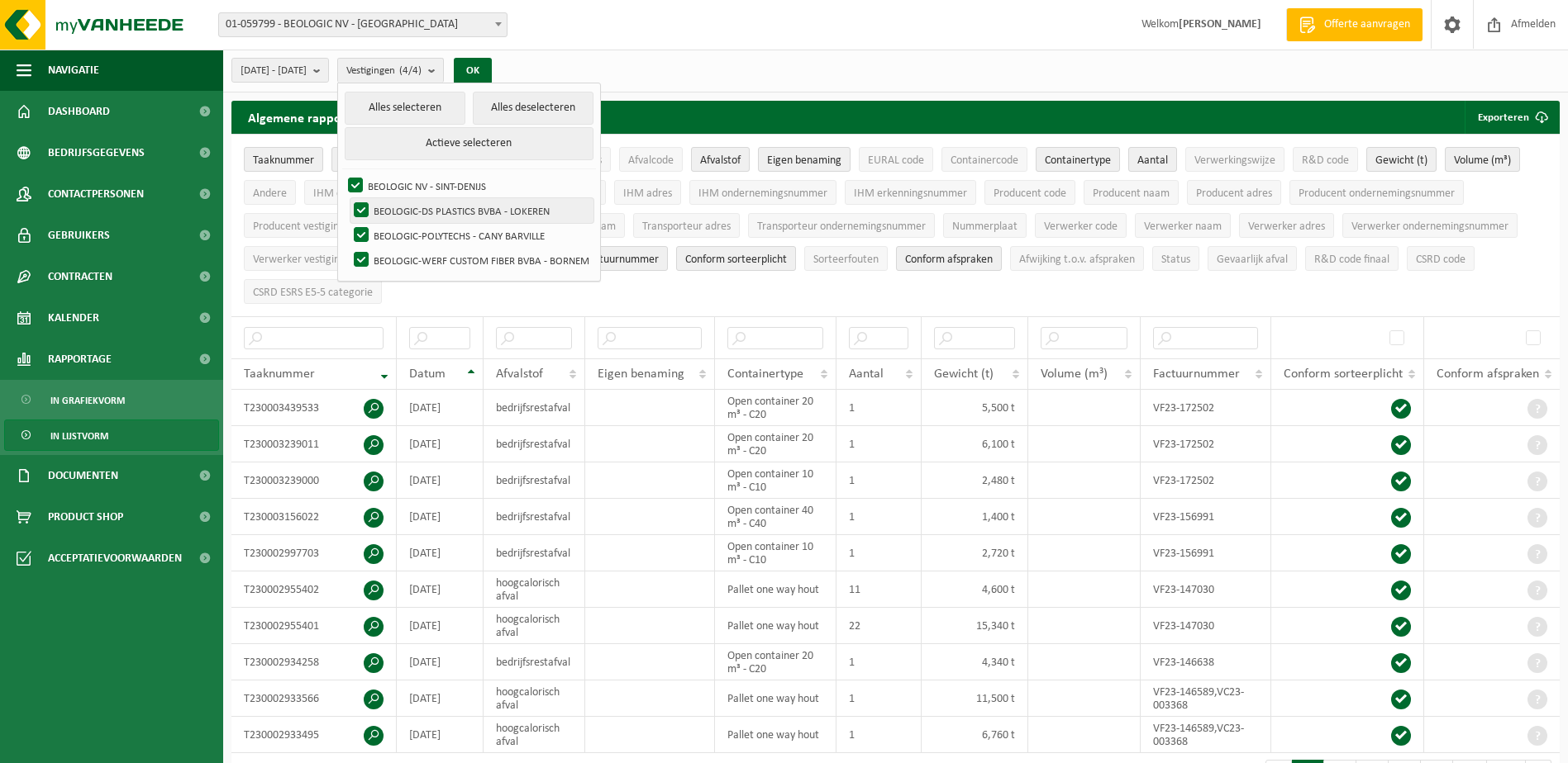
click at [439, 208] on label "BEOLOGIC-DS PLASTICS BVBA - LOKEREN" at bounding box center [473, 211] width 243 height 25
click at [348, 199] on input "BEOLOGIC-DS PLASTICS BVBA - LOKEREN" at bounding box center [347, 198] width 1 height 1
checkbox input "false"
click at [438, 232] on label "BEOLOGIC-POLYTECHS - CANY BARVILLE" at bounding box center [473, 235] width 243 height 25
click at [348, 223] on input "BEOLOGIC-POLYTECHS - CANY BARVILLE" at bounding box center [347, 222] width 1 height 1
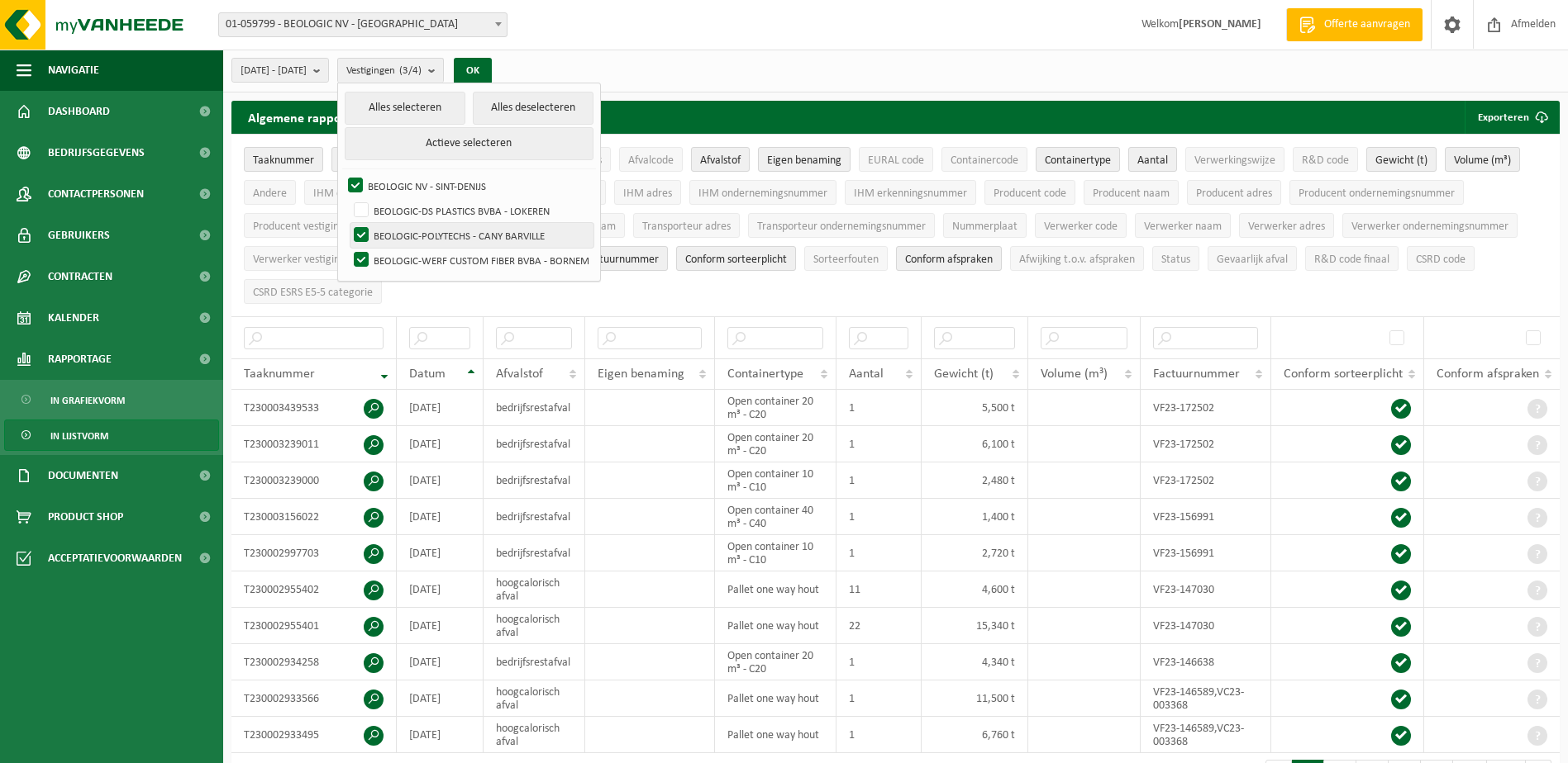
checkbox input "false"
click at [439, 265] on label "BEOLOGIC-WERF CUSTOM FIBER BVBA - BORNEM" at bounding box center [473, 260] width 243 height 25
click at [348, 248] on input "BEOLOGIC-WERF CUSTOM FIBER BVBA - BORNEM" at bounding box center [347, 247] width 1 height 1
checkbox input "false"
click at [492, 80] on button "OK" at bounding box center [473, 72] width 38 height 27
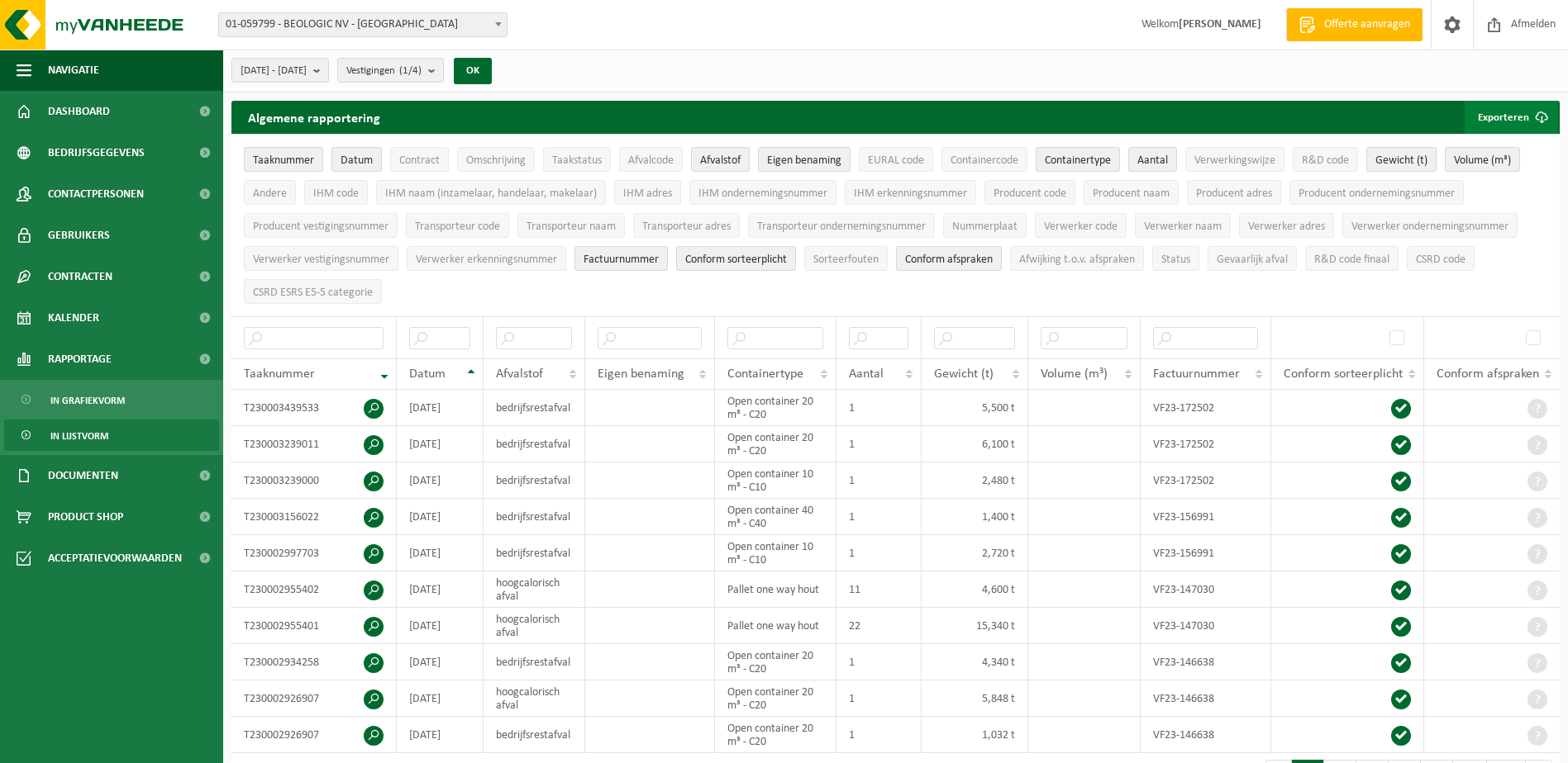
click at [1526, 119] on span "submit" at bounding box center [1541, 117] width 33 height 33
click at [1496, 183] on link "Alle beschikbare kolommen" at bounding box center [1482, 183] width 149 height 33
click at [287, 69] on span "[DATE] - [DATE]" at bounding box center [274, 72] width 66 height 25
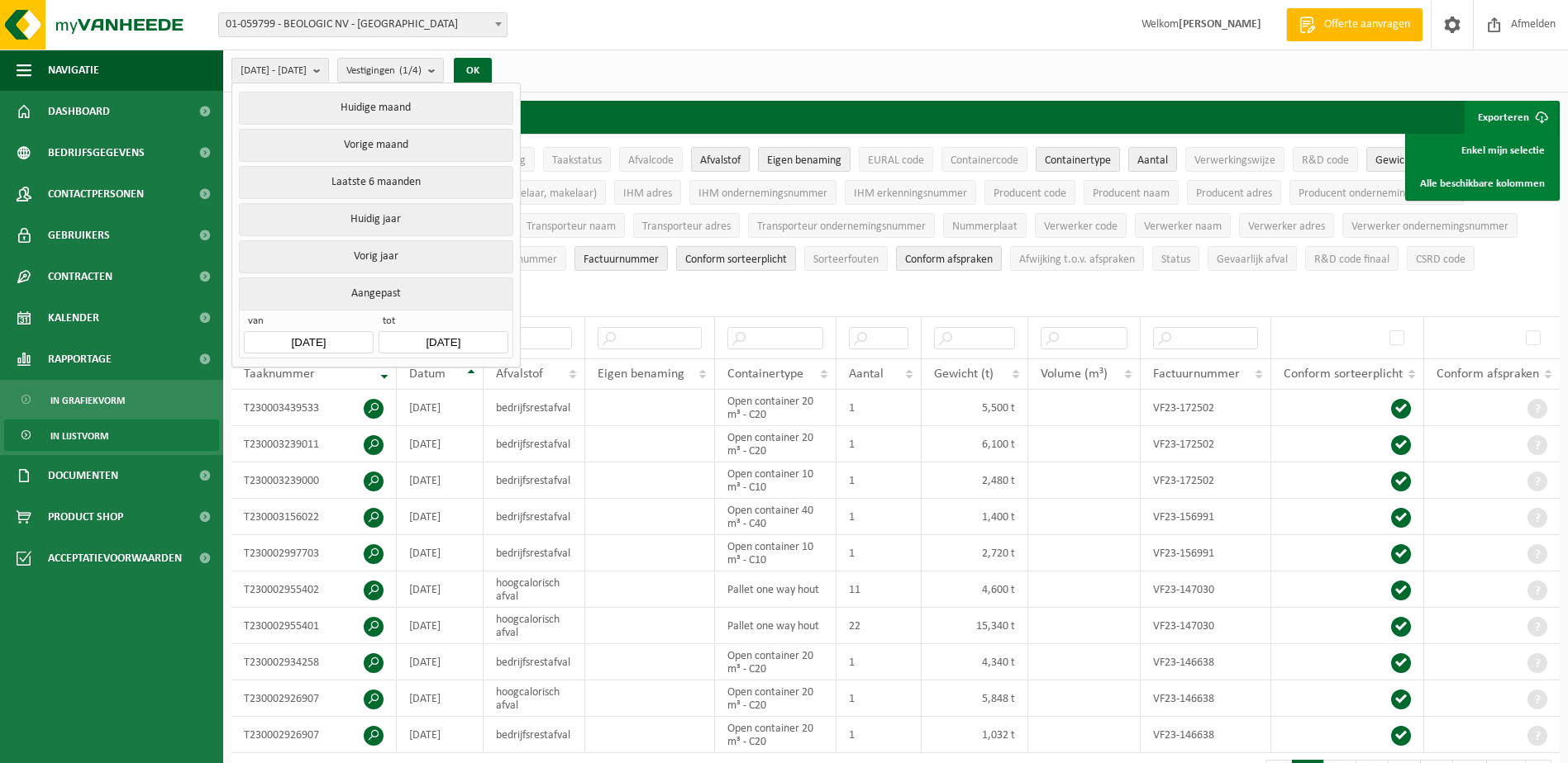
click at [352, 337] on input "[DATE]" at bounding box center [308, 342] width 129 height 22
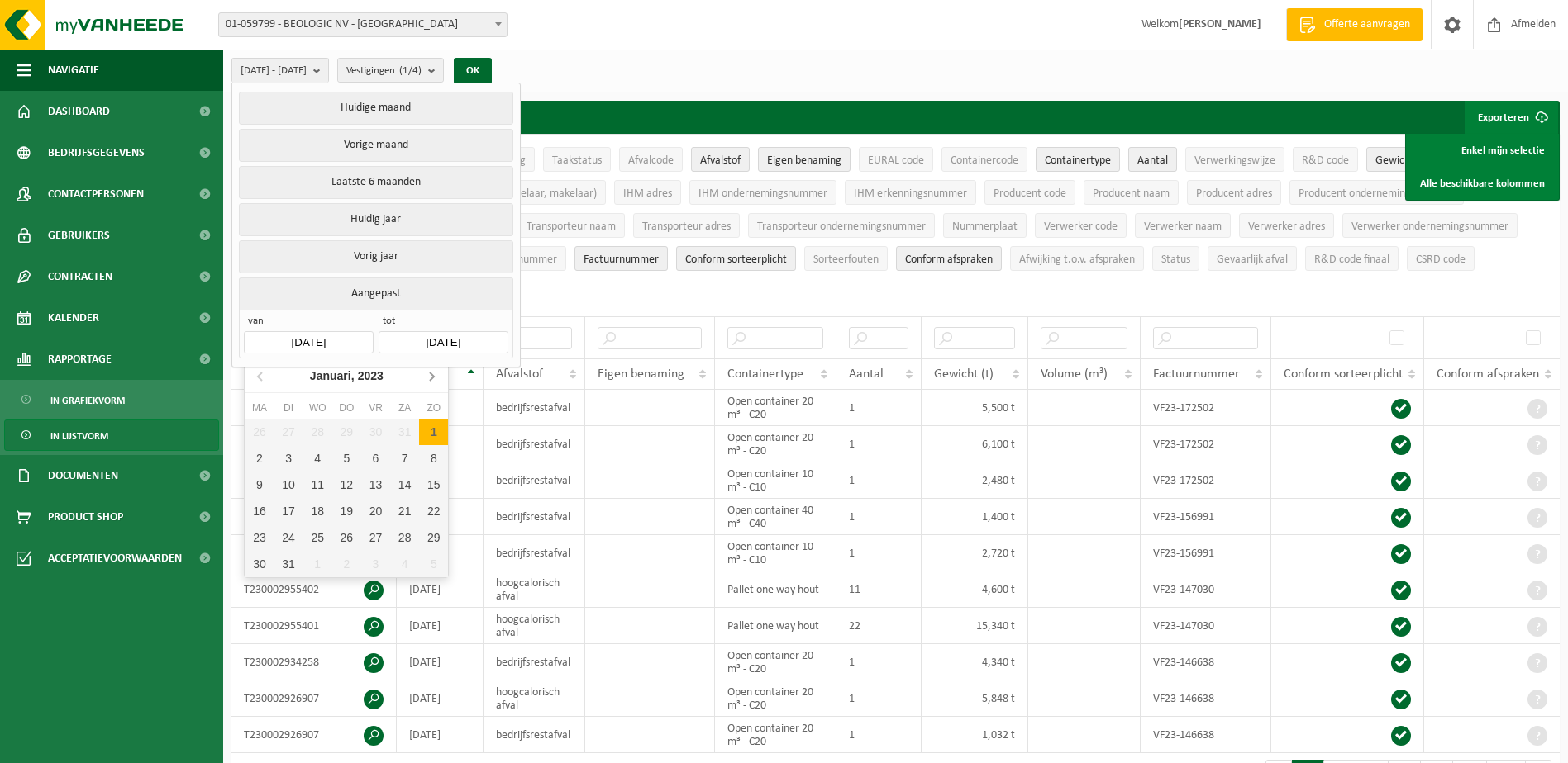
click at [429, 375] on icon at bounding box center [431, 376] width 27 height 27
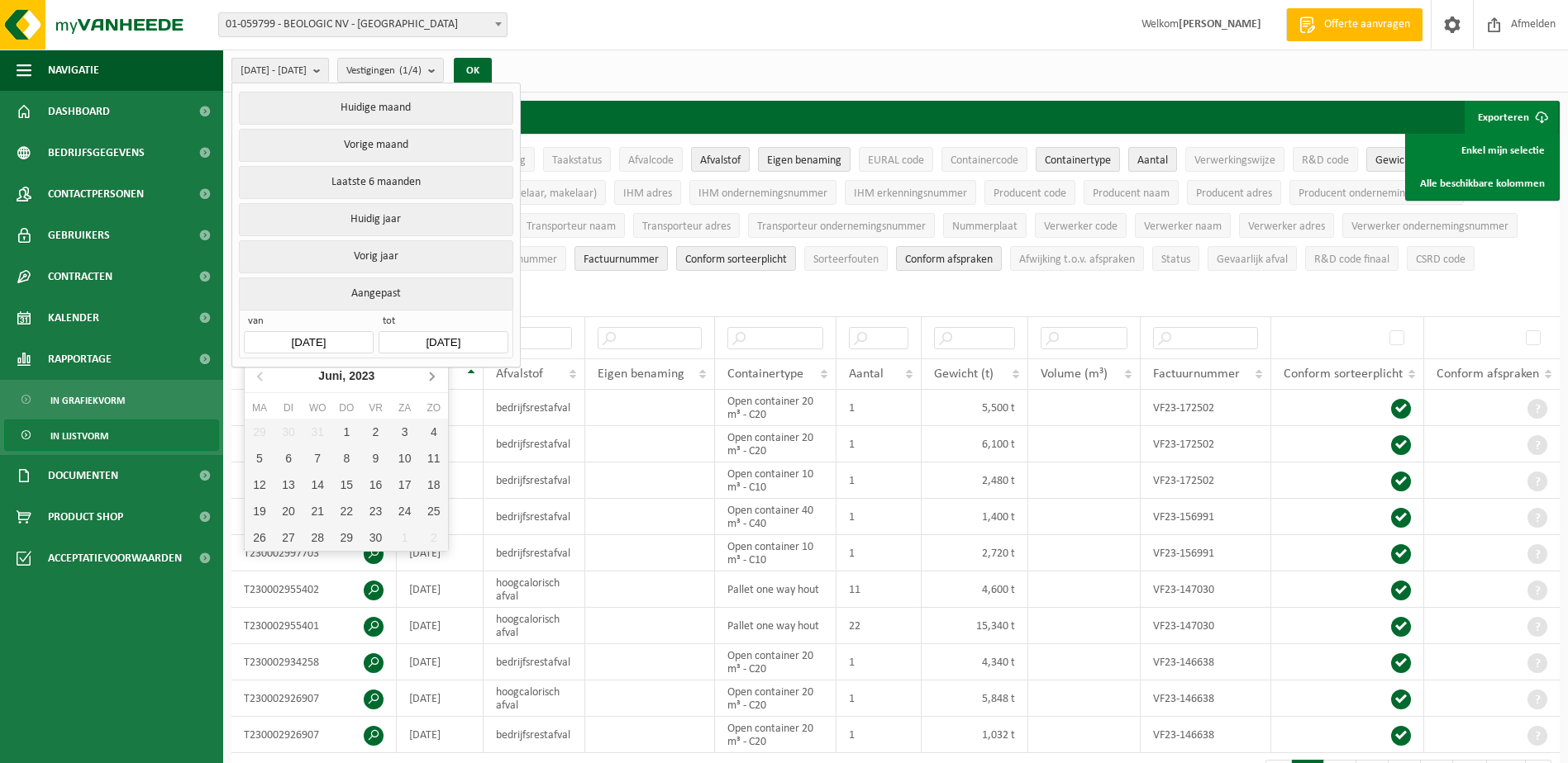
click at [429, 375] on icon at bounding box center [431, 376] width 27 height 27
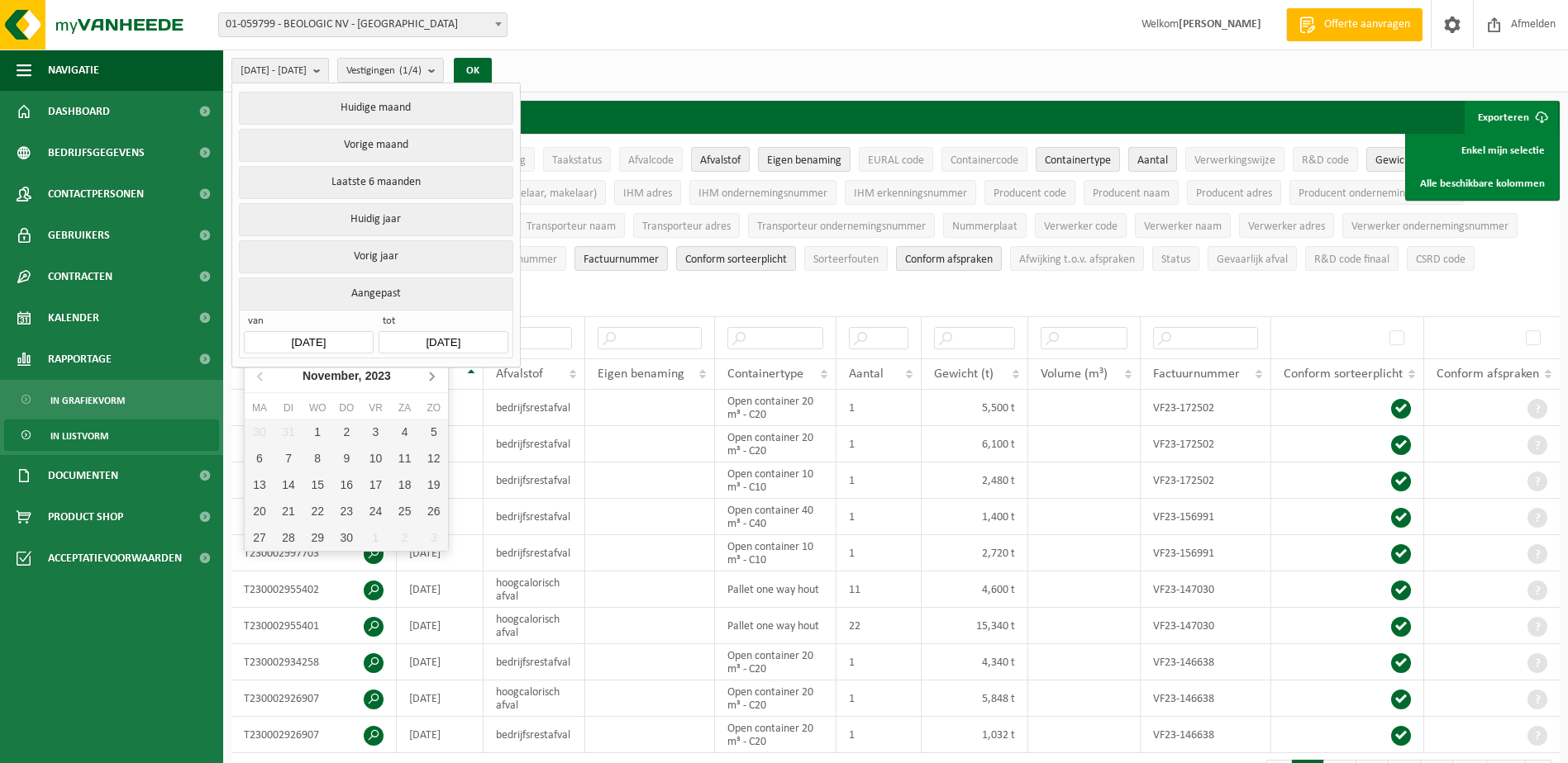
click at [429, 375] on icon at bounding box center [431, 376] width 27 height 27
click at [429, 375] on nav "[DATE]" at bounding box center [345, 377] width 203 height 34
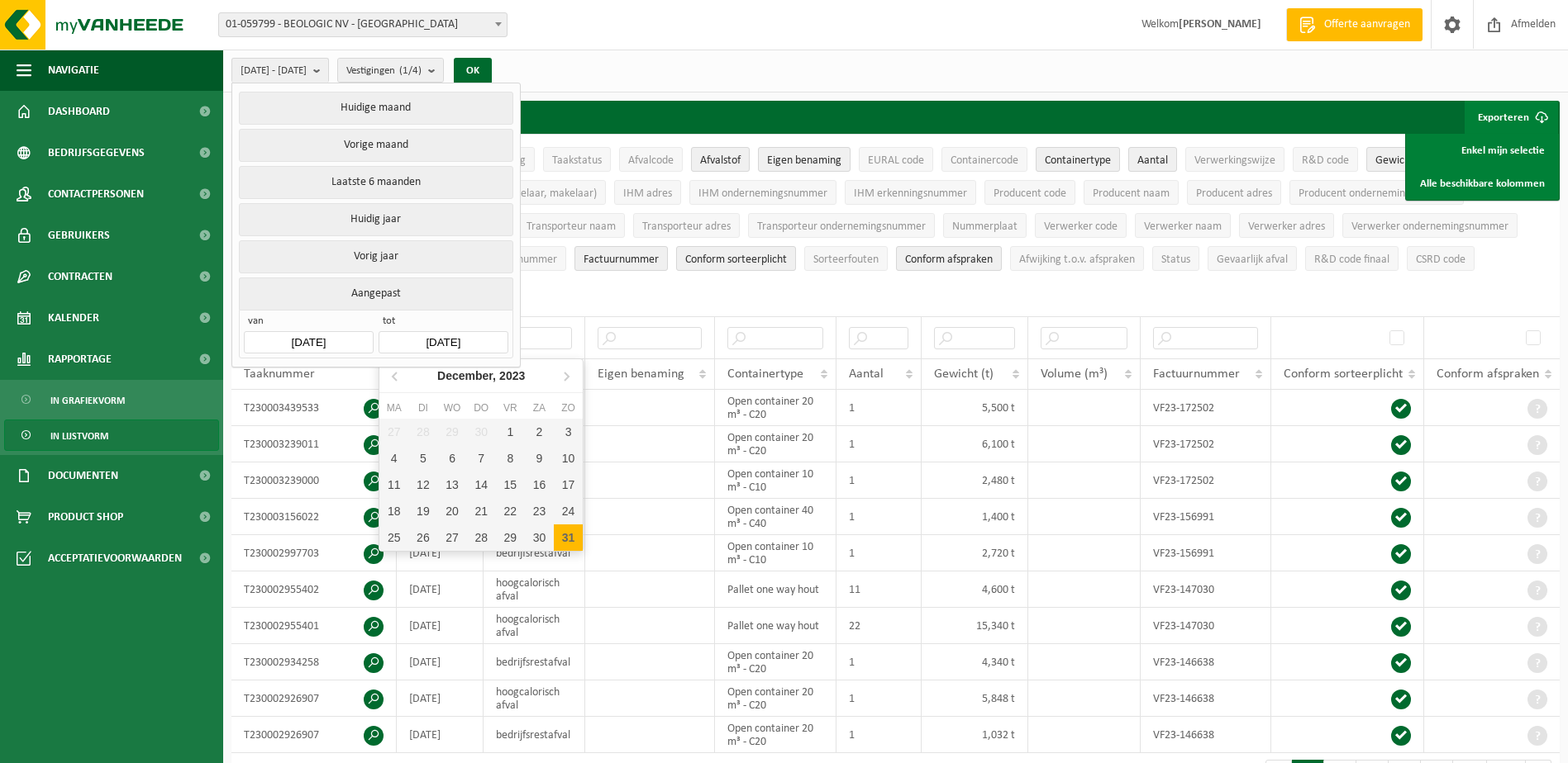
click at [442, 333] on input "[DATE]" at bounding box center [443, 342] width 129 height 22
click at [567, 373] on icon at bounding box center [567, 376] width 27 height 27
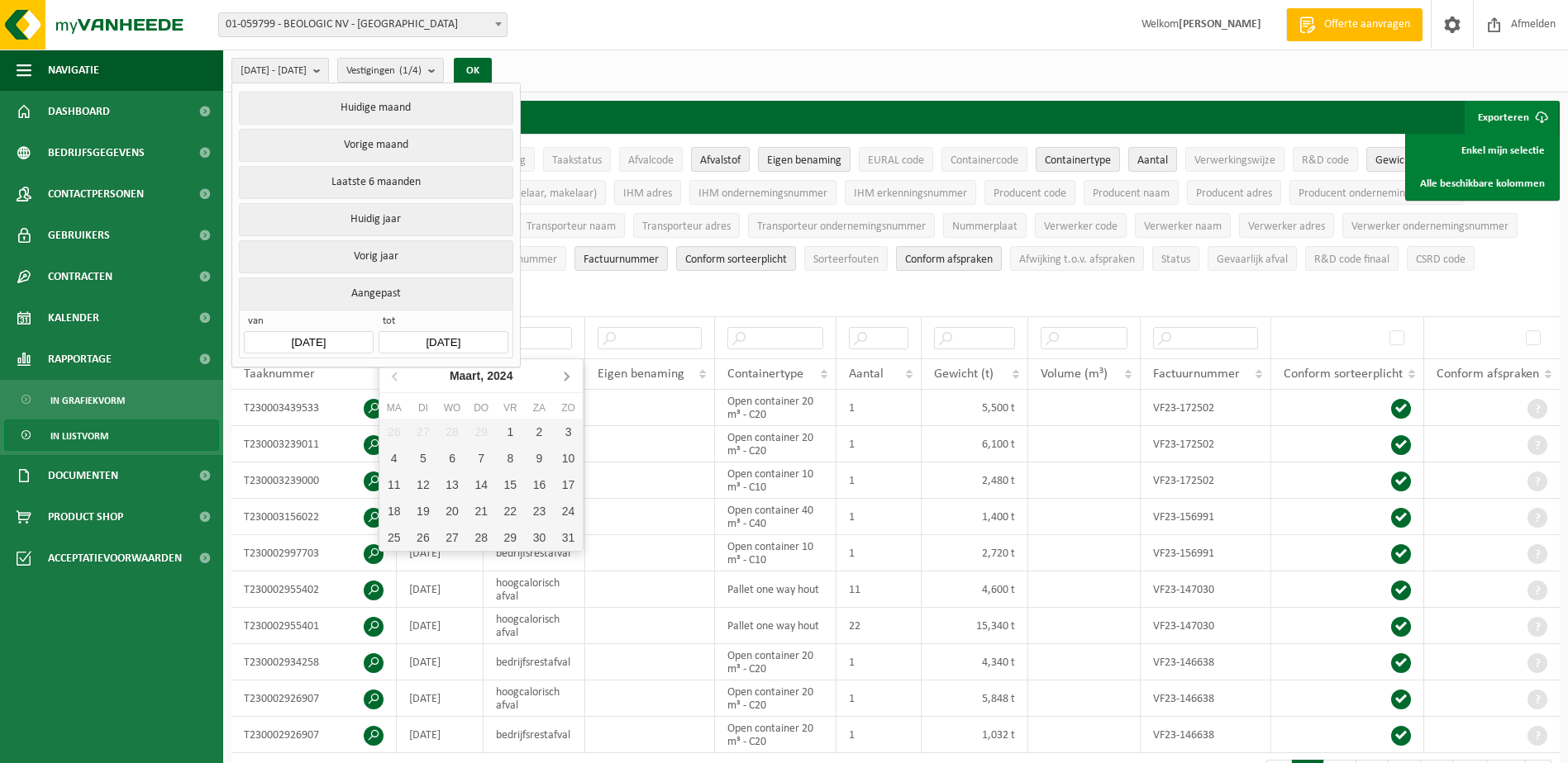
click at [567, 373] on icon at bounding box center [567, 376] width 27 height 27
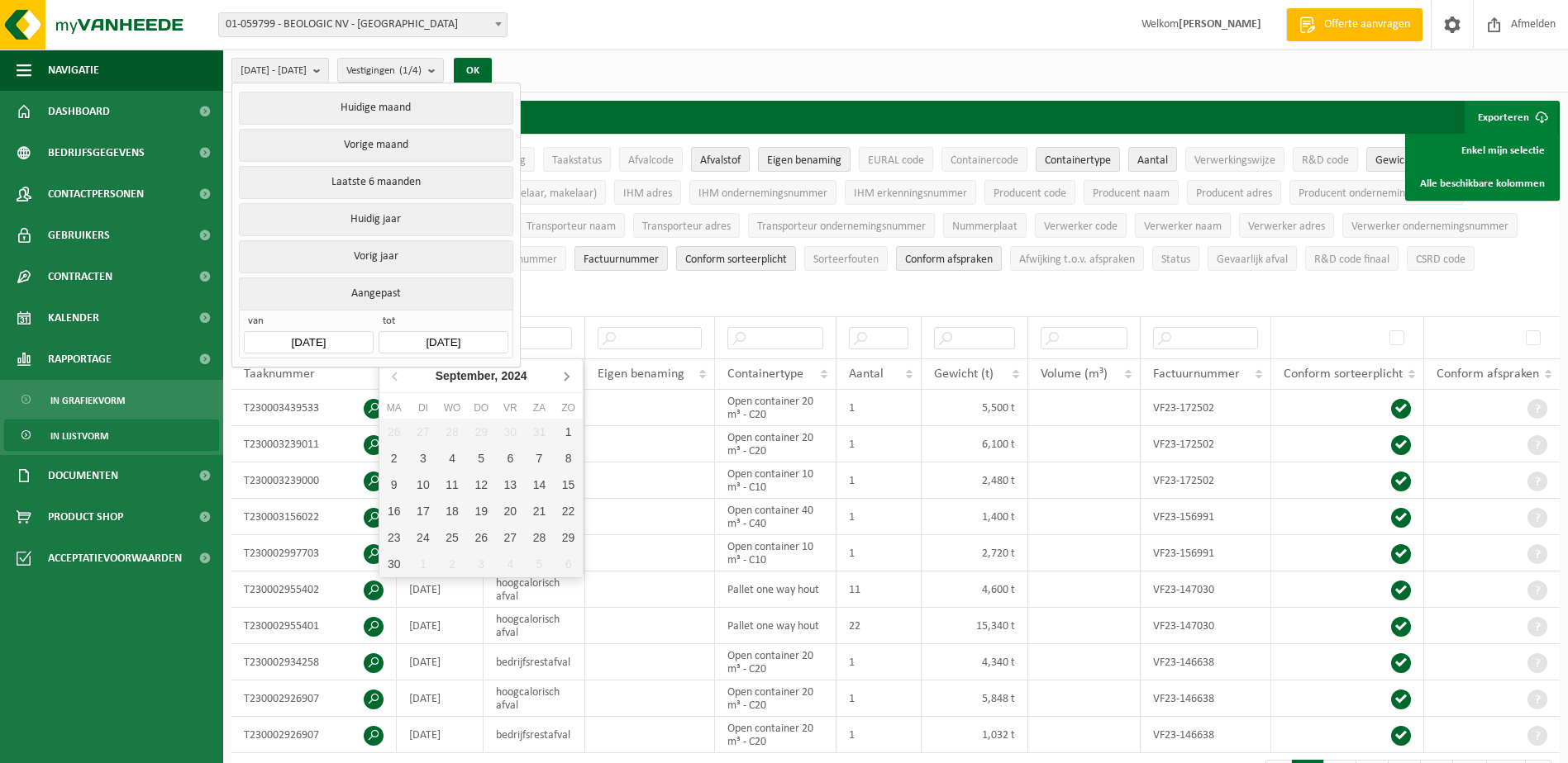
click at [567, 373] on icon at bounding box center [567, 376] width 27 height 27
click at [428, 559] on div "31" at bounding box center [422, 564] width 29 height 27
type input "[DATE]"
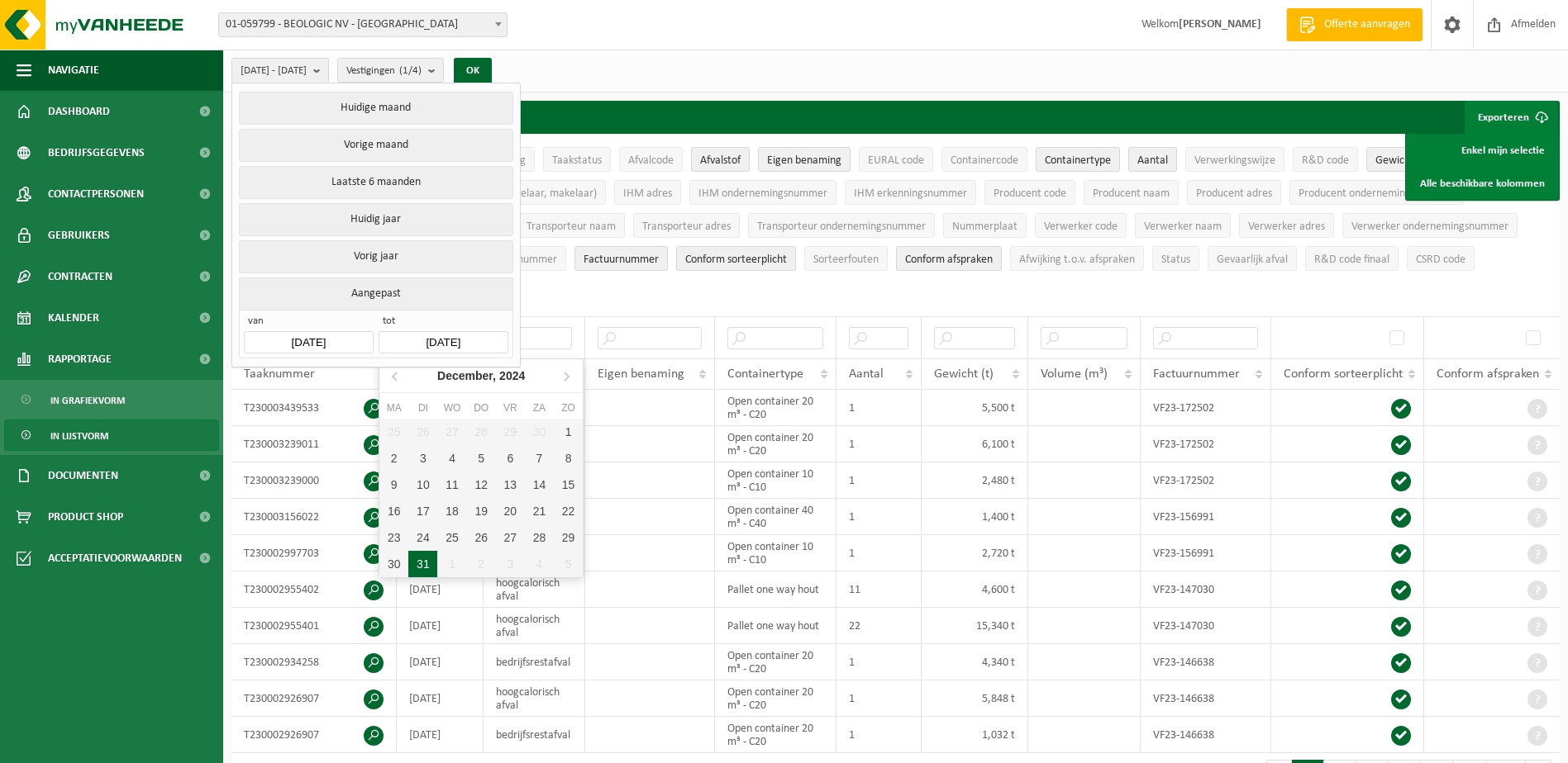
type input "[DATE]"
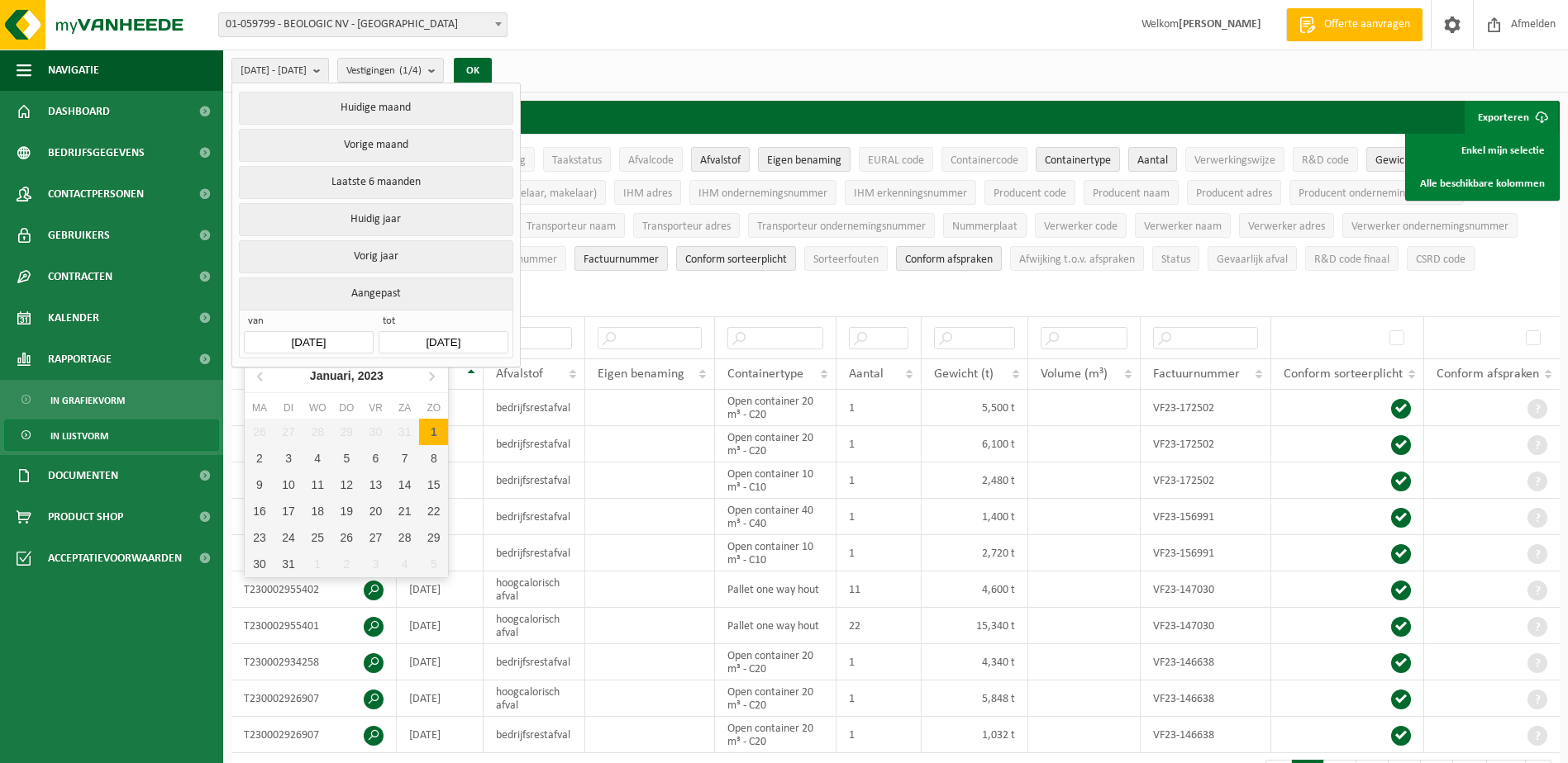
click at [312, 335] on input "[DATE]" at bounding box center [308, 342] width 129 height 22
click at [431, 430] on div "1" at bounding box center [433, 432] width 29 height 27
type input "[DATE]"
click at [429, 430] on div "1" at bounding box center [433, 432] width 29 height 27
type input "[DATE]"
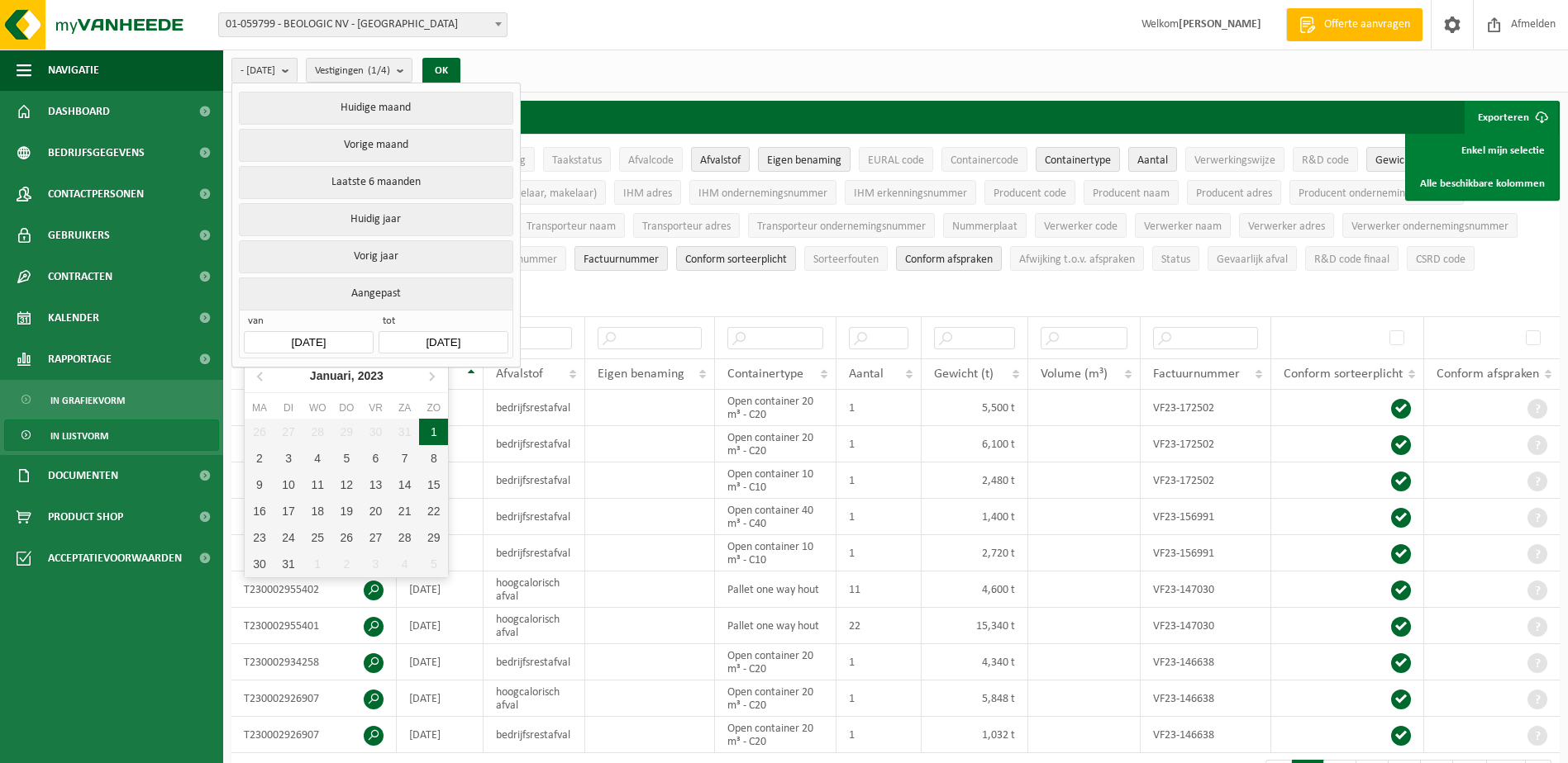
type input "[DATE]"
click at [344, 343] on input "[DATE]" at bounding box center [308, 342] width 129 height 22
click at [430, 374] on icon at bounding box center [431, 377] width 4 height 8
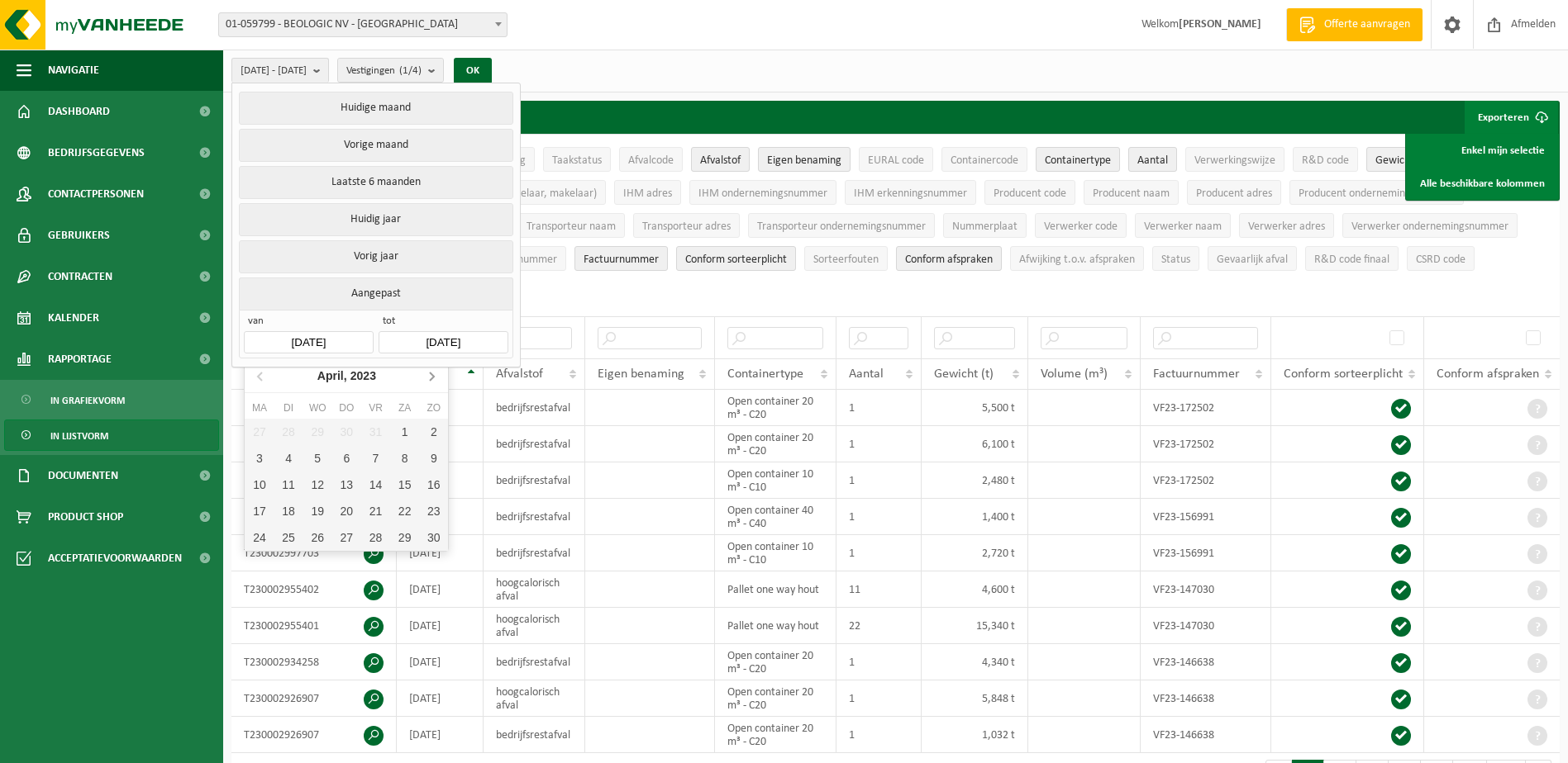
click at [430, 374] on icon at bounding box center [431, 377] width 4 height 8
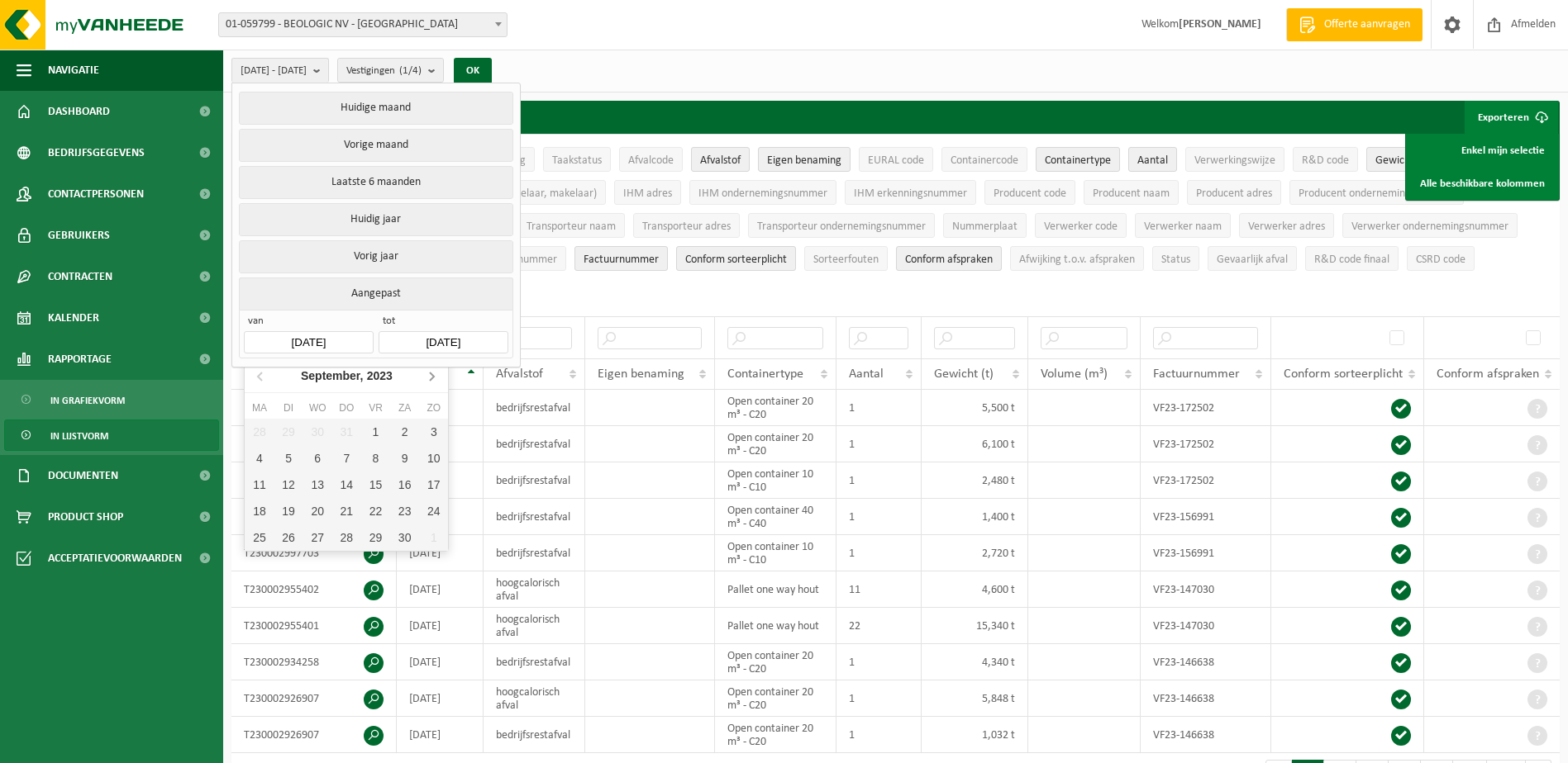
click at [430, 374] on icon at bounding box center [431, 377] width 4 height 8
click at [265, 437] on div "1" at bounding box center [259, 432] width 29 height 27
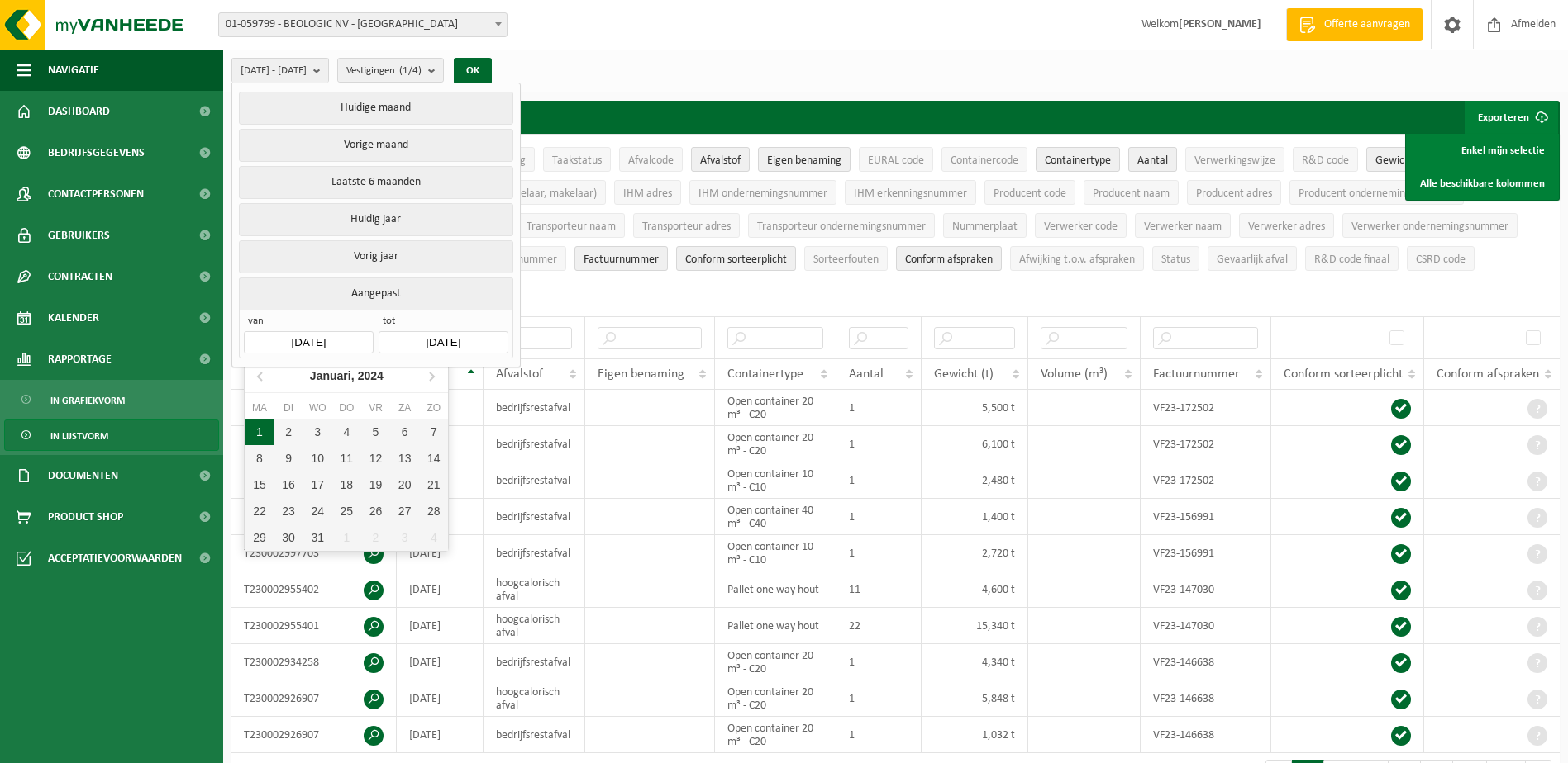
type input "[DATE]"
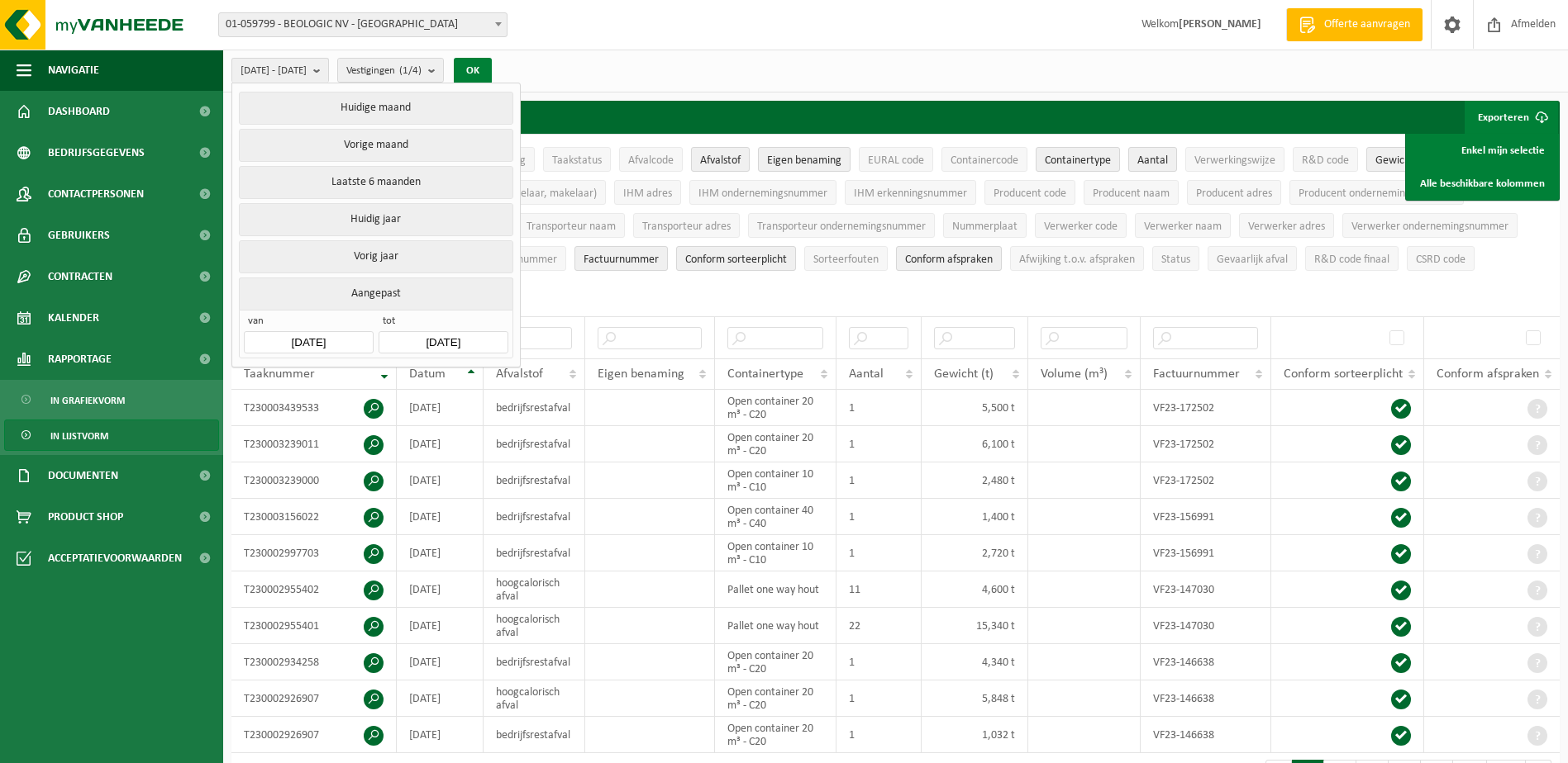
click at [492, 66] on button "OK" at bounding box center [473, 72] width 38 height 27
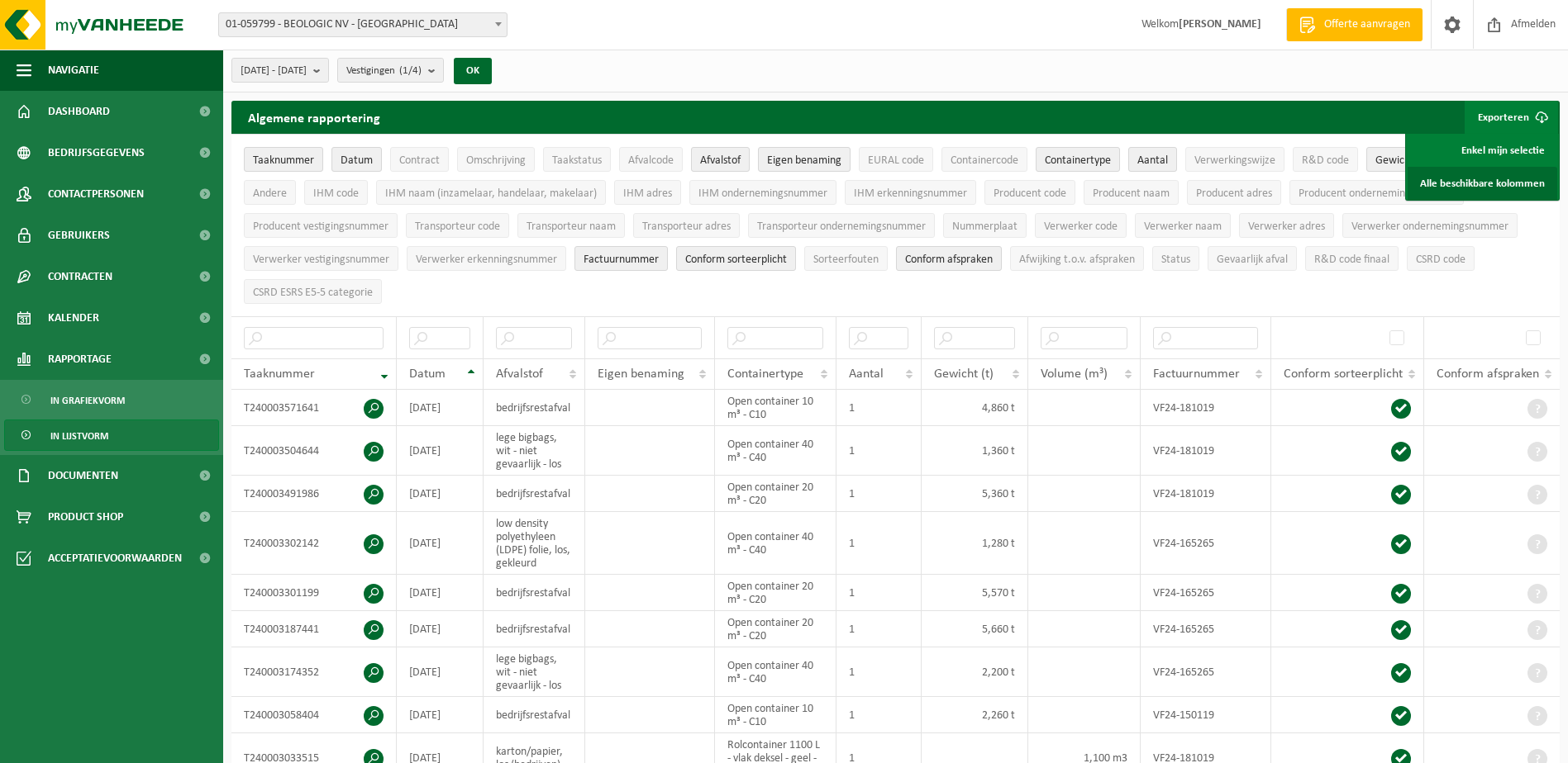
click at [1467, 180] on link "Alle beschikbare kolommen" at bounding box center [1482, 183] width 149 height 33
